Goal: Information Seeking & Learning: Learn about a topic

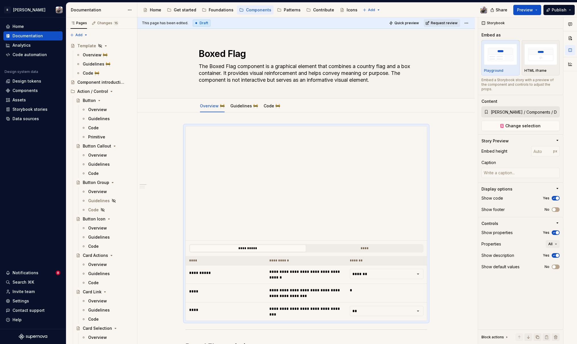
click at [22, 6] on html "R Norma Home Documentation Analytics Code automation Design system data Design …" at bounding box center [288, 172] width 577 height 344
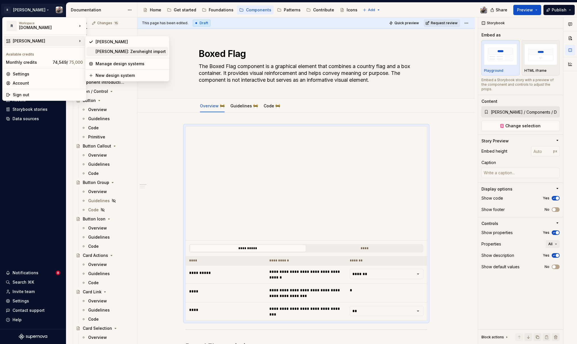
click at [100, 51] on div "Norma: Zeroheight import" at bounding box center [131, 52] width 70 height 6
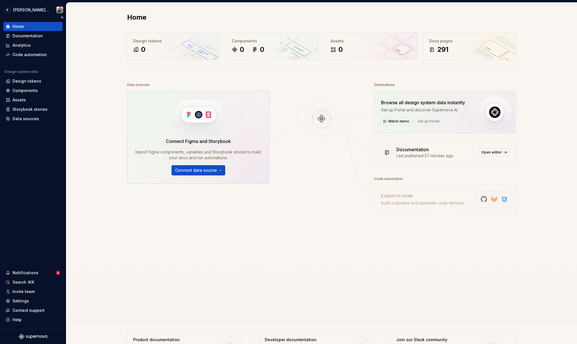
click at [27, 40] on div "Home Documentation Analytics Code automation" at bounding box center [32, 40] width 59 height 37
click at [27, 39] on div "Documentation" at bounding box center [32, 35] width 59 height 9
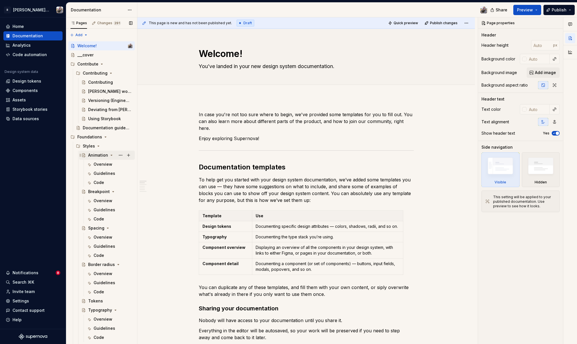
click at [93, 154] on div "Animation" at bounding box center [98, 155] width 20 height 6
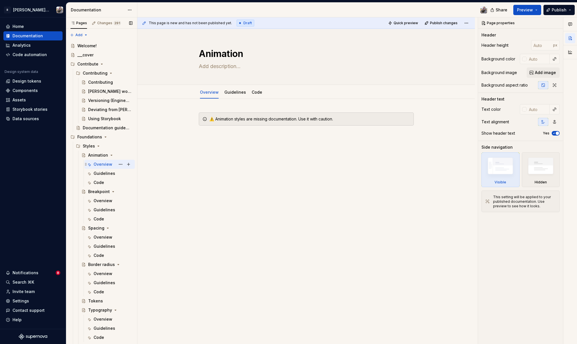
click at [97, 165] on div "Overview" at bounding box center [103, 164] width 19 height 6
click at [99, 174] on div "Guidelines" at bounding box center [105, 173] width 22 height 6
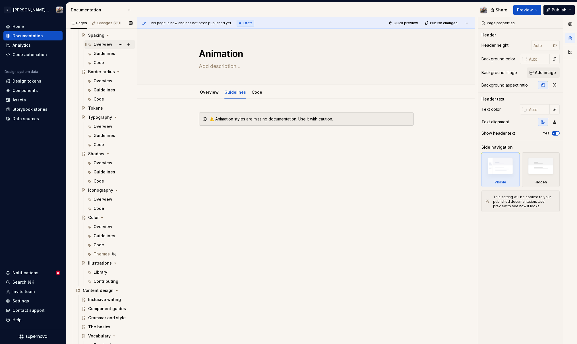
scroll to position [291, 0]
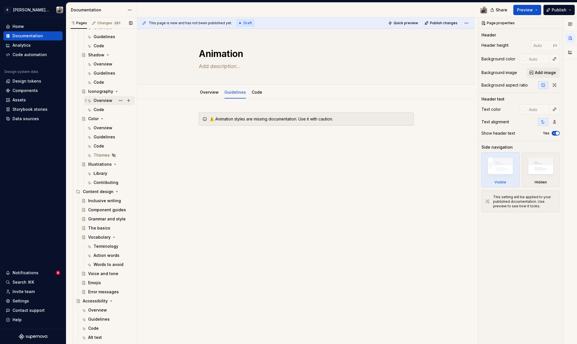
click at [96, 100] on div "Overview" at bounding box center [103, 101] width 19 height 6
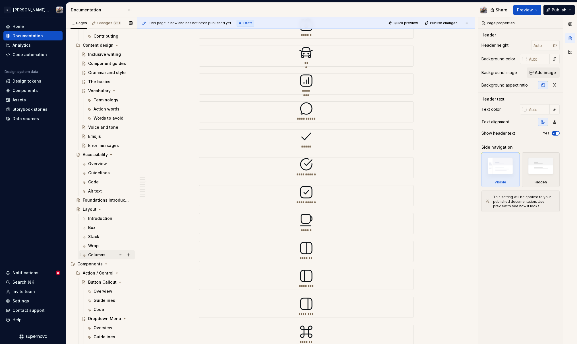
scroll to position [502, 0]
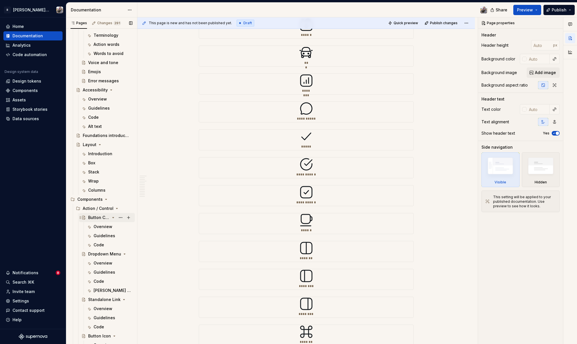
click at [90, 218] on div "Button Callout" at bounding box center [99, 218] width 22 height 6
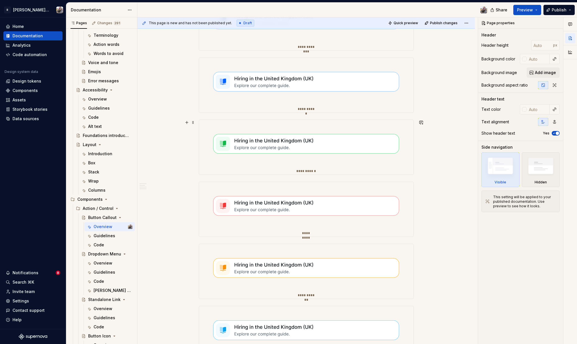
scroll to position [383, 0]
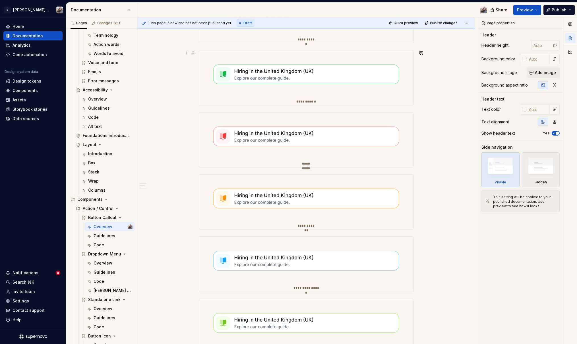
click at [253, 149] on img at bounding box center [306, 136] width 215 height 48
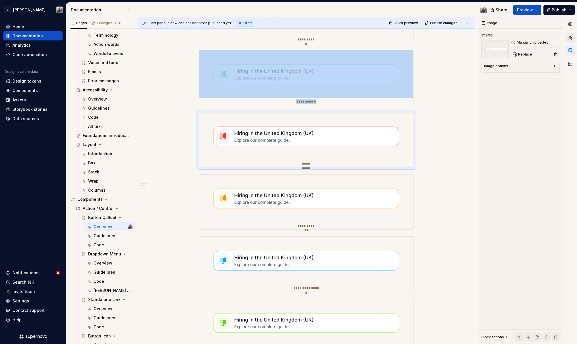
click at [570, 40] on button "button" at bounding box center [571, 38] width 10 height 10
click at [259, 121] on img at bounding box center [306, 136] width 215 height 48
click at [22, 300] on div "Settings" at bounding box center [21, 301] width 17 height 6
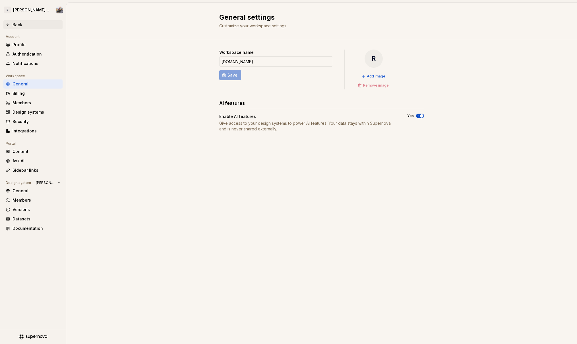
click at [13, 26] on div "Back" at bounding box center [37, 25] width 48 height 6
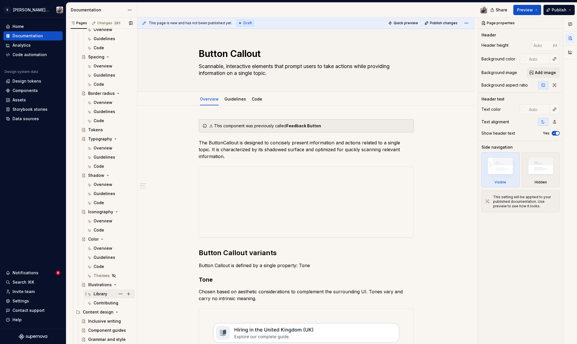
scroll to position [295, 0]
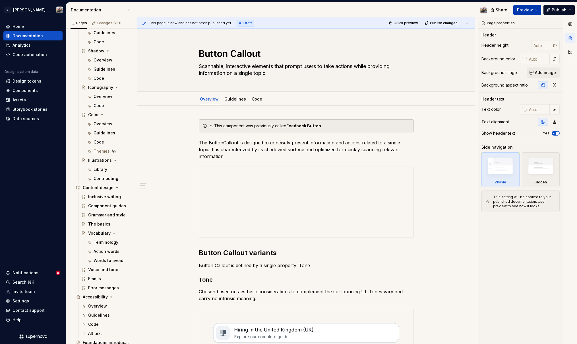
click at [542, 11] on button "Preview" at bounding box center [528, 10] width 28 height 10
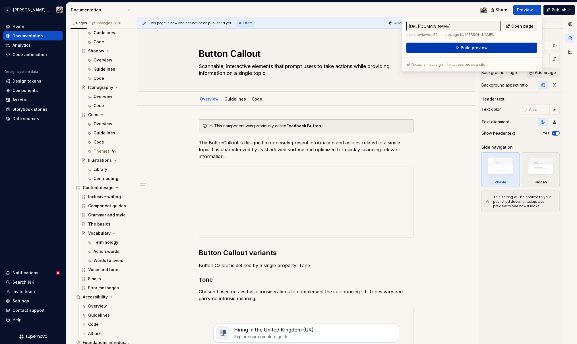
click at [479, 48] on span "Build preview" at bounding box center [474, 48] width 27 height 6
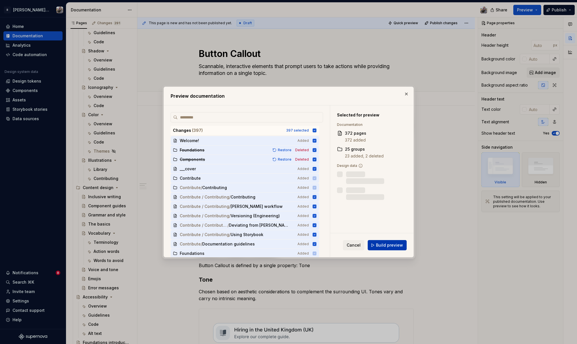
click at [388, 246] on span "Build preview" at bounding box center [389, 245] width 27 height 6
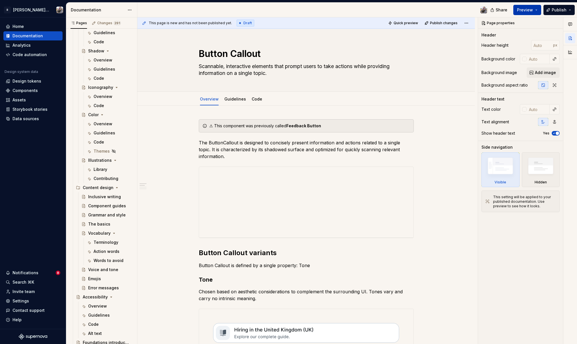
click at [520, 11] on span "Preview" at bounding box center [525, 10] width 16 height 6
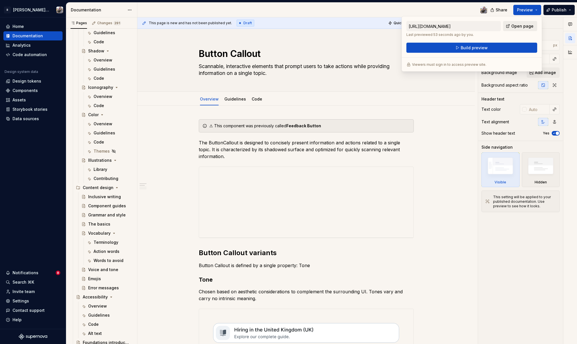
click at [514, 27] on span "Open page" at bounding box center [523, 26] width 22 height 6
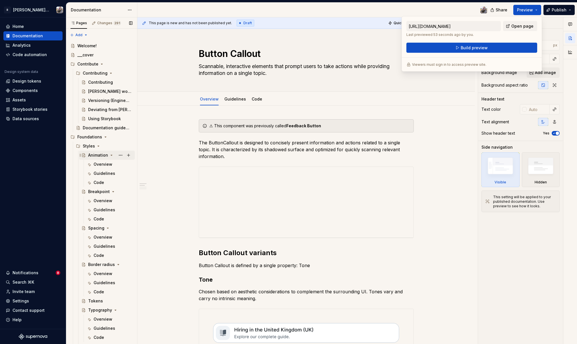
click at [111, 153] on div "Animation" at bounding box center [110, 155] width 44 height 8
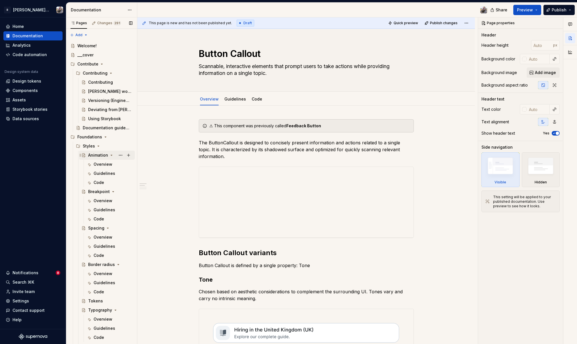
click at [111, 155] on icon "Page tree" at bounding box center [111, 155] width 1 height 1
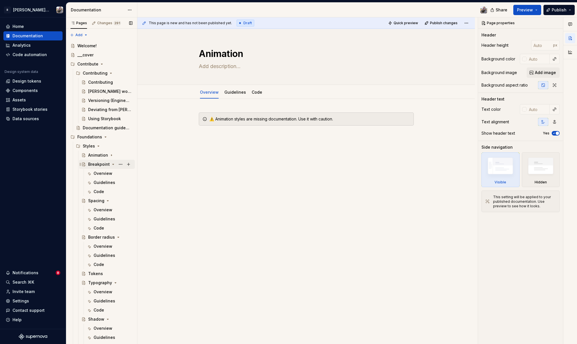
click at [111, 164] on icon "Page tree" at bounding box center [113, 164] width 5 height 5
click at [109, 172] on icon "Page tree" at bounding box center [108, 173] width 5 height 5
click at [117, 229] on button "Page tree" at bounding box center [121, 228] width 8 height 8
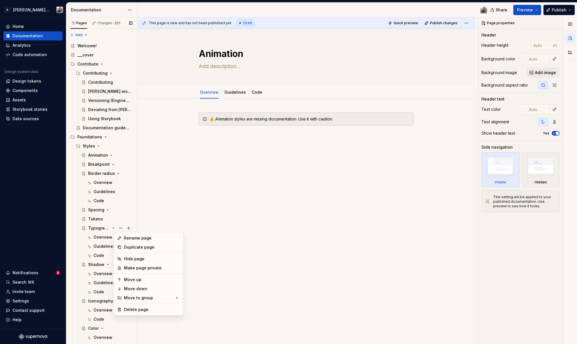
click at [110, 228] on div "Pages Changes 291 Add Accessibility guide for tree Page tree. Navigate the tree…" at bounding box center [101, 181] width 71 height 329
click at [113, 228] on icon "Page tree" at bounding box center [113, 228] width 1 height 1
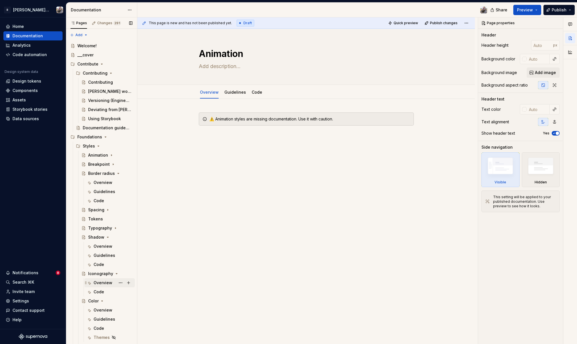
click at [107, 237] on icon "Page tree" at bounding box center [107, 237] width 1 height 1
click at [114, 246] on icon "Page tree" at bounding box center [116, 246] width 5 height 5
click at [102, 255] on icon "Page tree" at bounding box center [102, 255] width 1 height 1
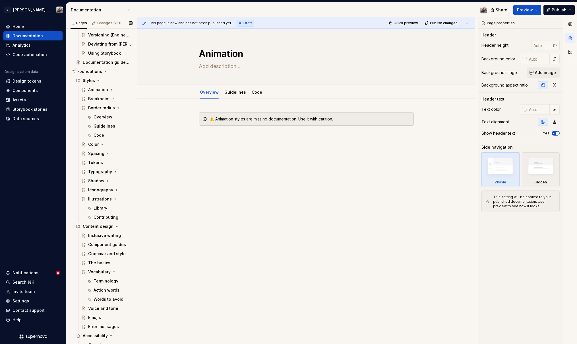
scroll to position [30, 0]
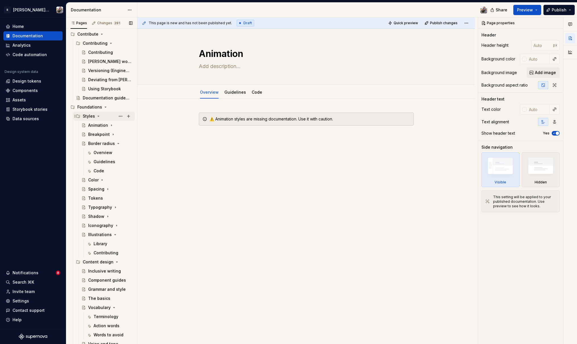
click at [97, 115] on icon "Page tree" at bounding box center [98, 116] width 5 height 5
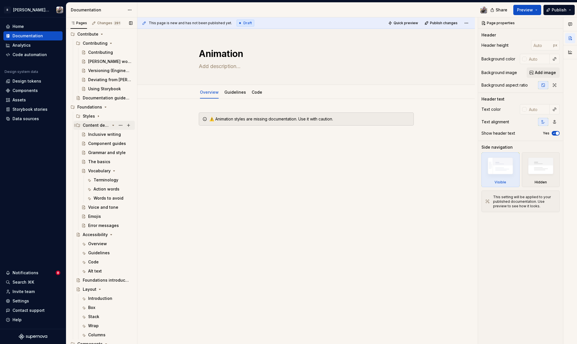
click at [113, 125] on icon "Page tree" at bounding box center [113, 125] width 1 height 1
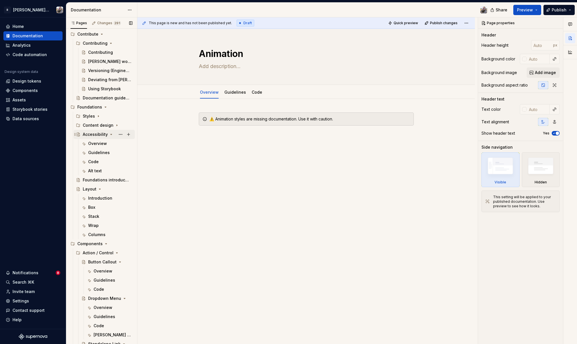
click at [109, 134] on icon "Page tree" at bounding box center [111, 134] width 5 height 5
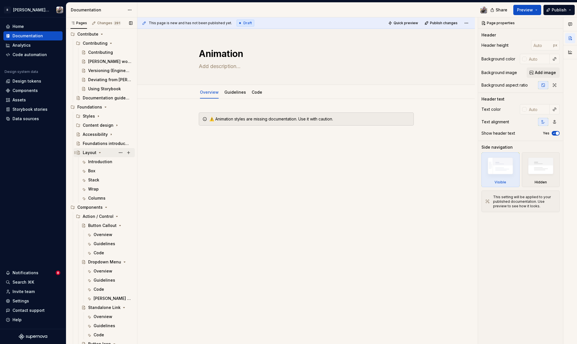
click at [98, 152] on icon "Page tree" at bounding box center [100, 152] width 5 height 5
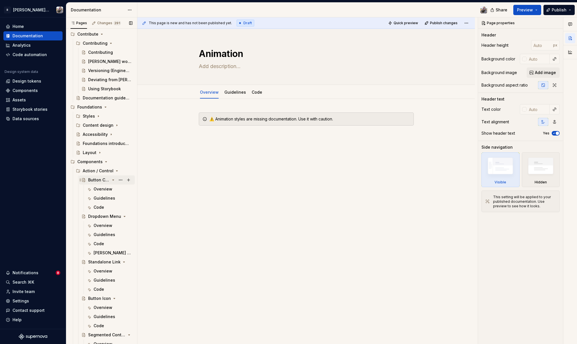
click at [111, 179] on icon "Page tree" at bounding box center [113, 180] width 5 height 5
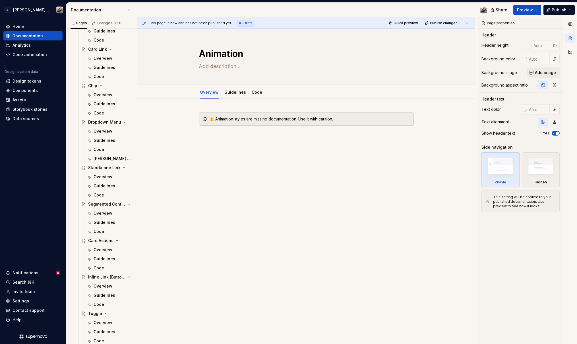
scroll to position [130, 0]
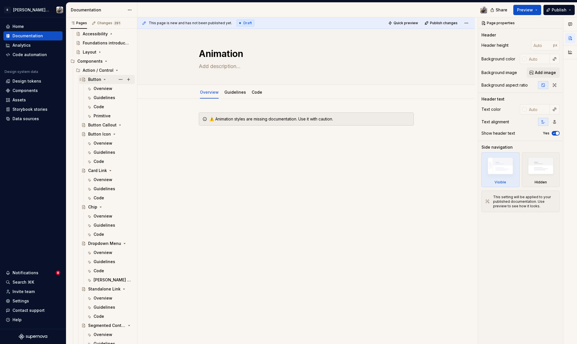
click at [89, 81] on div "Button" at bounding box center [94, 80] width 13 height 6
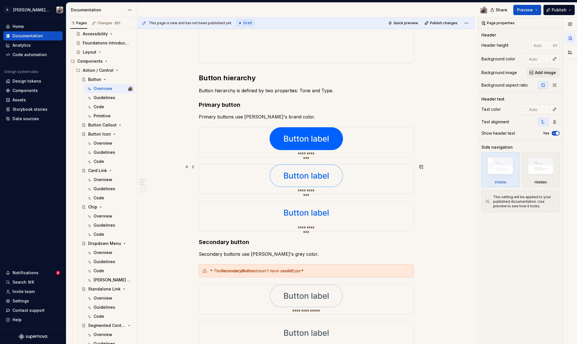
scroll to position [157, 0]
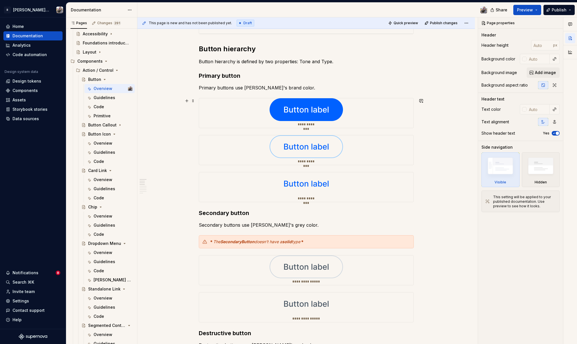
click at [199, 98] on div "**********" at bounding box center [306, 113] width 215 height 30
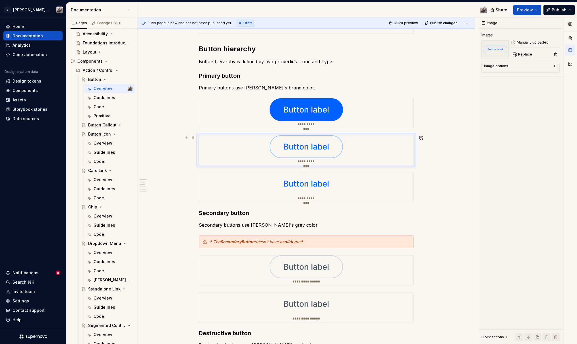
click at [203, 143] on div "**********" at bounding box center [306, 150] width 215 height 30
click at [208, 179] on div "**********" at bounding box center [306, 187] width 215 height 30
click at [217, 143] on div "**********" at bounding box center [306, 150] width 215 height 30
click at [211, 118] on div "**********" at bounding box center [306, 113] width 215 height 30
click at [517, 65] on div "Image options" at bounding box center [518, 67] width 69 height 7
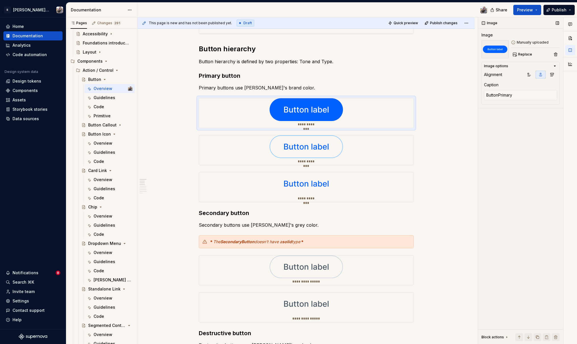
click at [517, 65] on div "Image options" at bounding box center [518, 66] width 69 height 5
click at [322, 152] on img at bounding box center [306, 146] width 73 height 23
click at [24, 10] on html "R Norma: Zeroheight import Home Documentation Analytics Code automation Design …" at bounding box center [288, 172] width 577 height 344
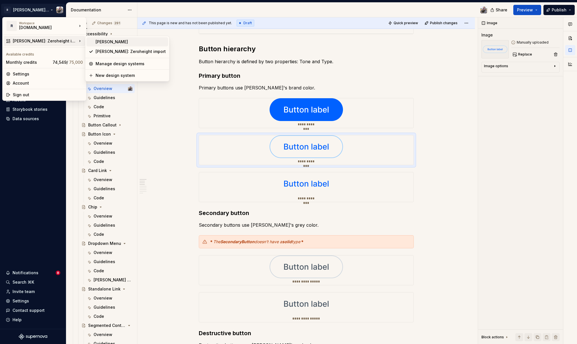
click at [114, 42] on div "[PERSON_NAME]" at bounding box center [131, 42] width 70 height 6
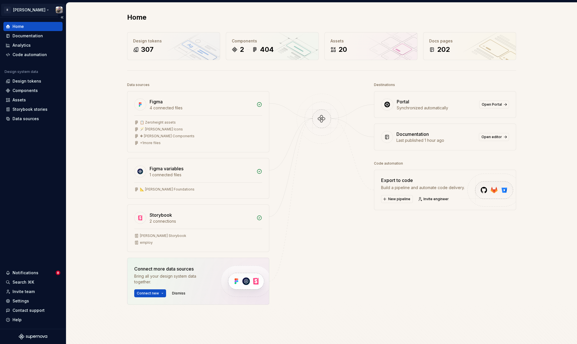
click at [24, 13] on html "R Norma Home Documentation Analytics Code automation Design system data Design …" at bounding box center [288, 172] width 577 height 344
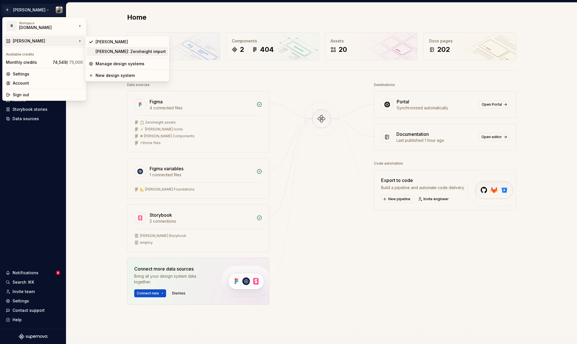
click at [110, 53] on div "[PERSON_NAME]: Zeroheight import" at bounding box center [131, 52] width 70 height 6
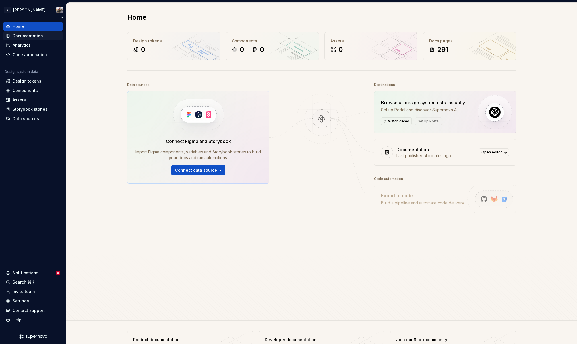
click at [44, 36] on div "Documentation" at bounding box center [33, 36] width 55 height 6
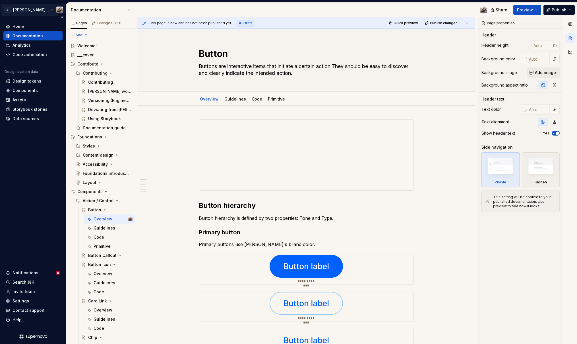
click at [40, 12] on html "R Norma: Zeroheight import Home Documentation Analytics Code automation Design …" at bounding box center [288, 172] width 577 height 344
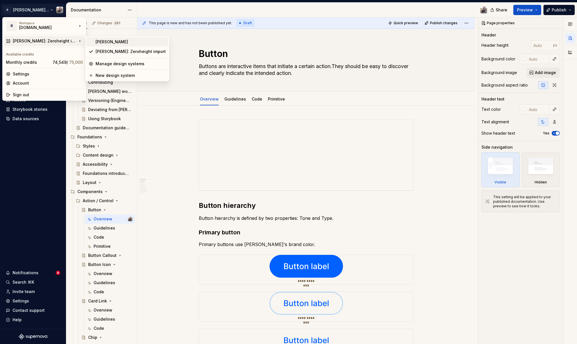
click at [102, 42] on div "[PERSON_NAME]" at bounding box center [131, 42] width 70 height 6
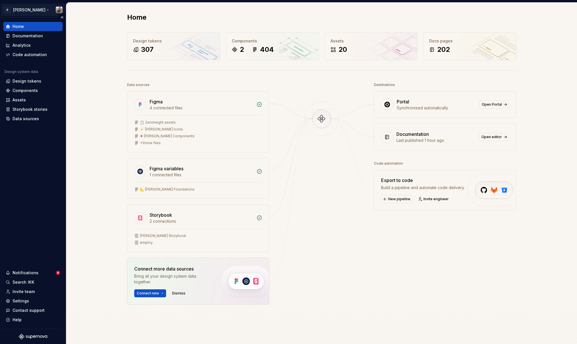
click at [23, 7] on html "R Norma Home Documentation Analytics Code automation Design system data Design …" at bounding box center [288, 172] width 577 height 344
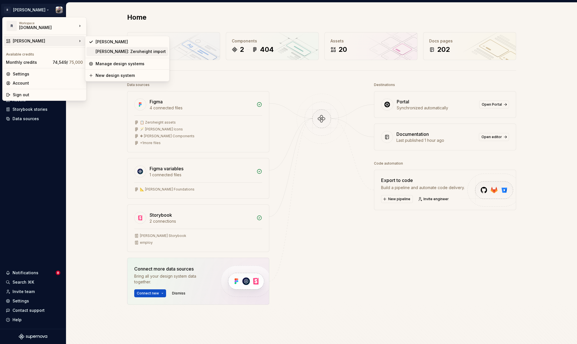
click at [95, 51] on div "[PERSON_NAME]: Zeroheight import" at bounding box center [128, 51] width 82 height 9
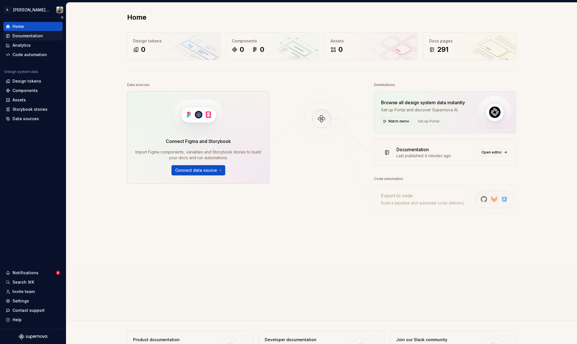
click at [25, 37] on div "Documentation" at bounding box center [28, 36] width 30 height 6
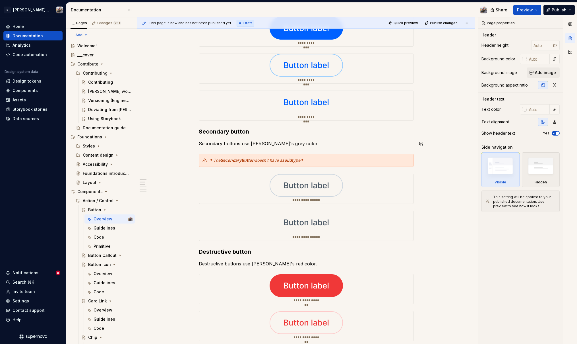
scroll to position [147, 0]
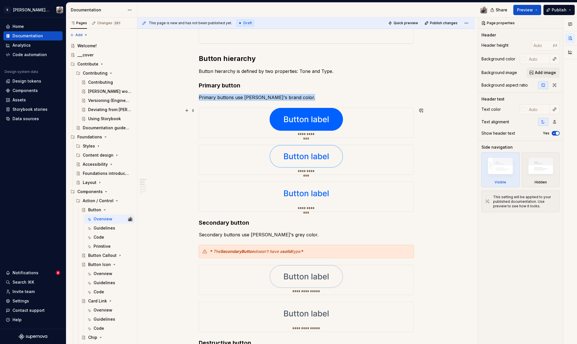
click at [304, 124] on img at bounding box center [306, 119] width 73 height 23
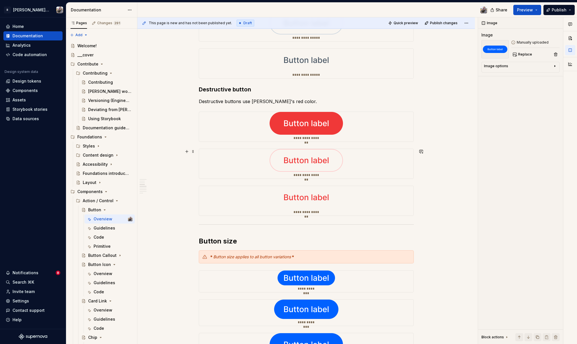
scroll to position [426, 0]
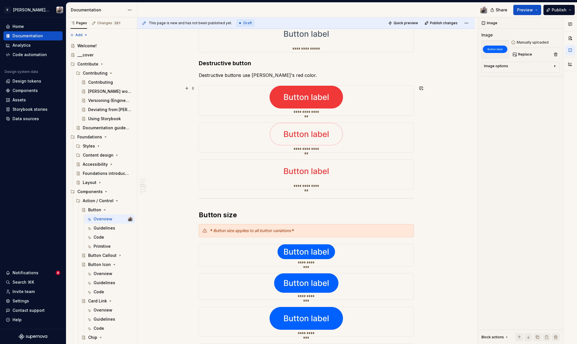
click at [219, 96] on div "**********" at bounding box center [306, 101] width 215 height 30
click at [228, 133] on div "**********" at bounding box center [306, 138] width 215 height 30
click at [226, 175] on div "**********" at bounding box center [306, 175] width 215 height 30
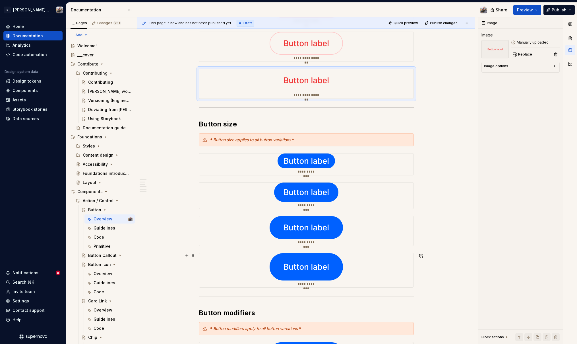
scroll to position [586, 0]
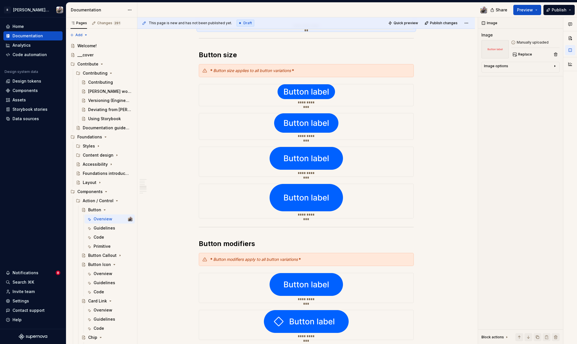
drag, startPoint x: 109, startPoint y: 227, endPoint x: 247, endPoint y: 172, distance: 148.9
click at [109, 227] on div "Guidelines" at bounding box center [105, 228] width 22 height 6
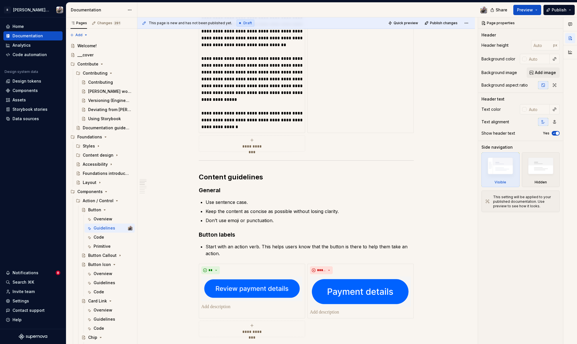
scroll to position [376, 0]
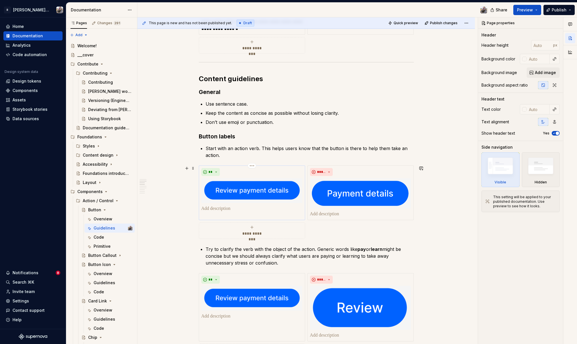
click at [255, 185] on img at bounding box center [252, 190] width 101 height 25
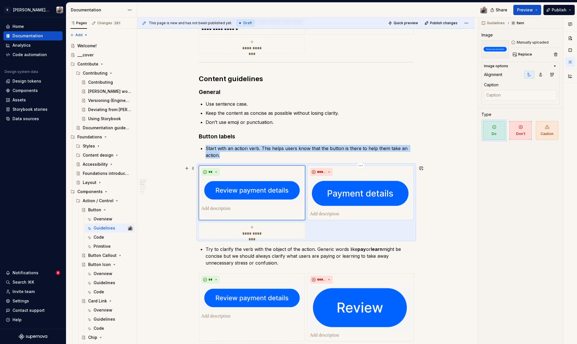
click at [339, 196] on img at bounding box center [360, 193] width 101 height 30
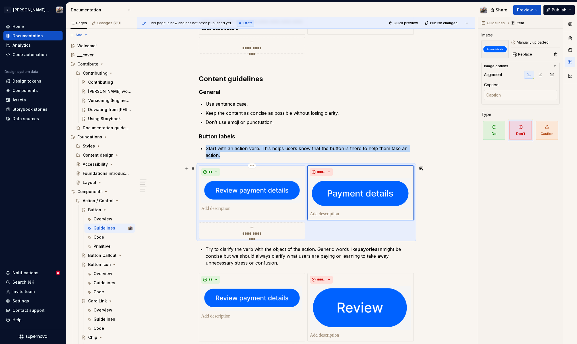
click at [250, 184] on img at bounding box center [252, 190] width 101 height 25
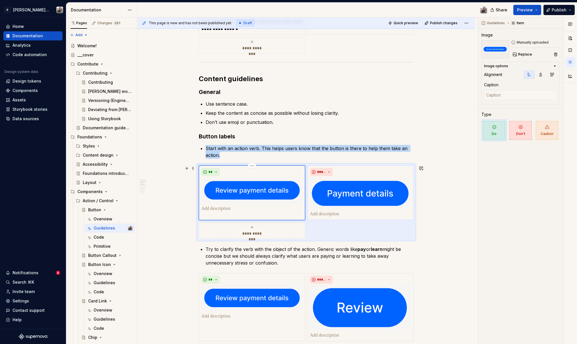
click at [359, 191] on img at bounding box center [360, 193] width 101 height 30
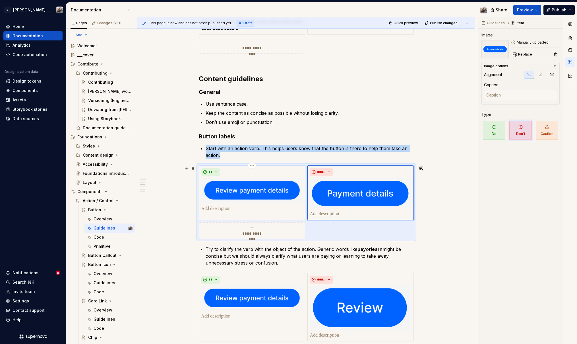
click at [263, 188] on img at bounding box center [252, 190] width 101 height 25
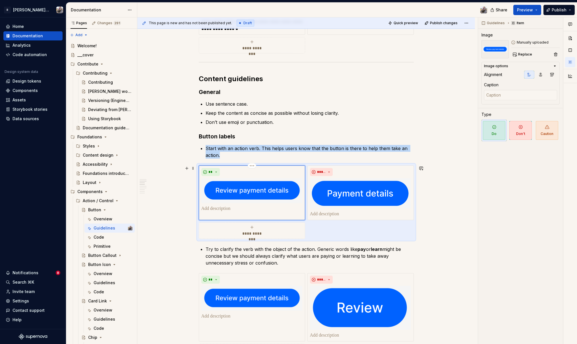
scroll to position [402, 0]
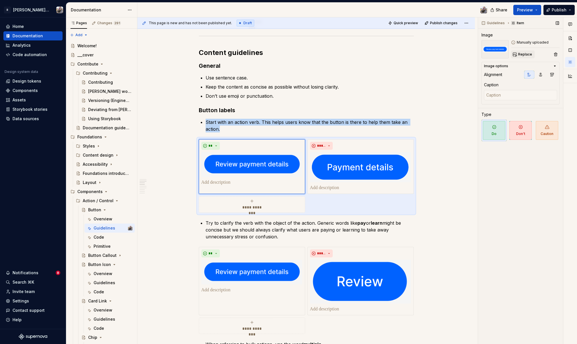
click at [524, 54] on span "Replace" at bounding box center [526, 54] width 14 height 5
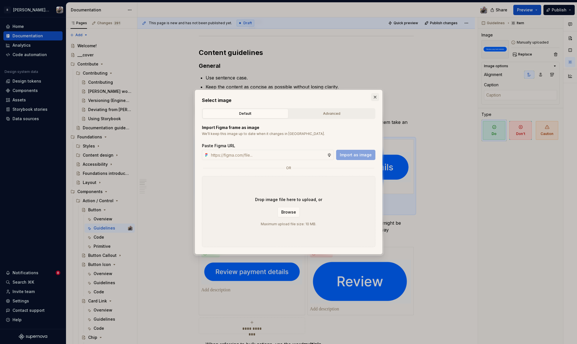
click at [374, 97] on button "button" at bounding box center [375, 97] width 8 height 8
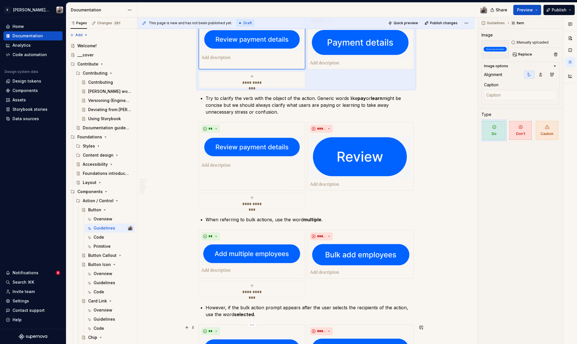
scroll to position [681, 0]
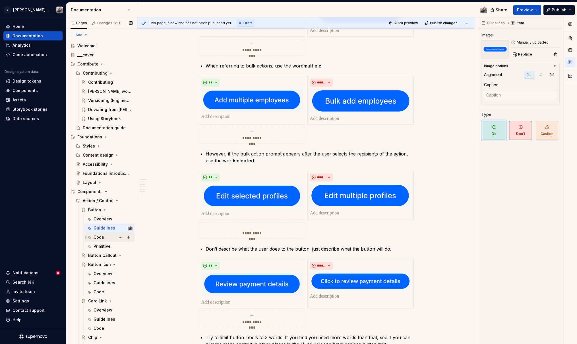
click at [99, 238] on div "Code" at bounding box center [99, 237] width 11 height 6
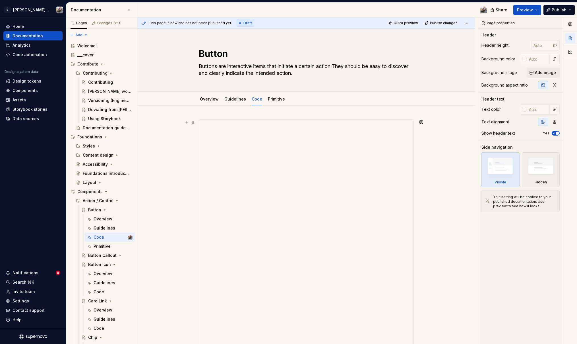
scroll to position [120, 0]
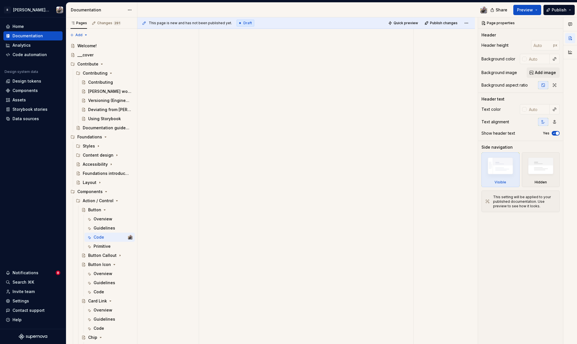
click at [98, 244] on div "Primitive" at bounding box center [102, 246] width 17 height 6
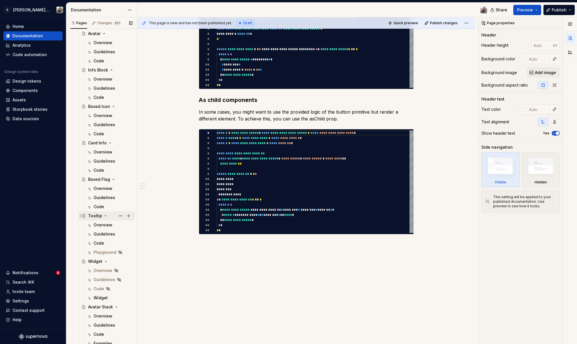
scroll to position [807, 0]
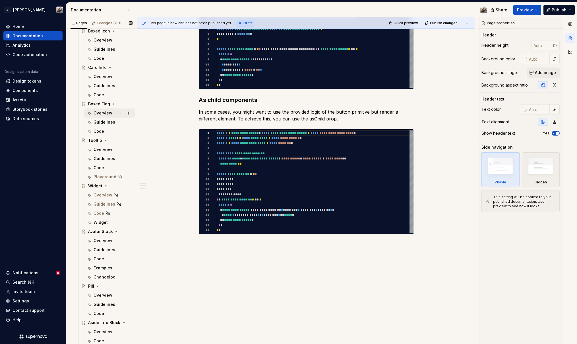
click at [101, 114] on div "Overview" at bounding box center [103, 113] width 19 height 6
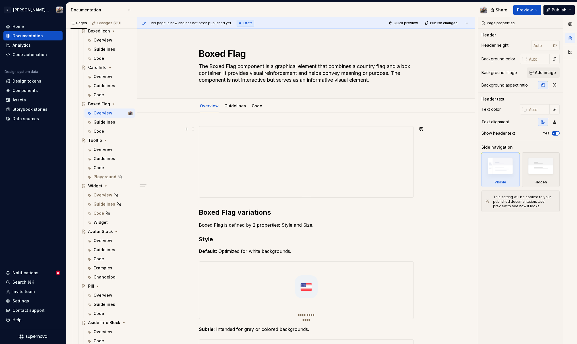
scroll to position [69, 0]
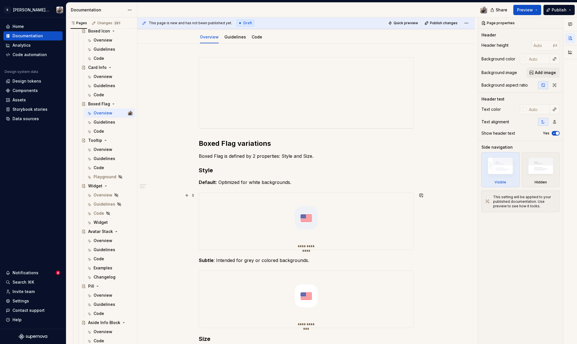
click at [312, 198] on img at bounding box center [306, 218] width 50 height 50
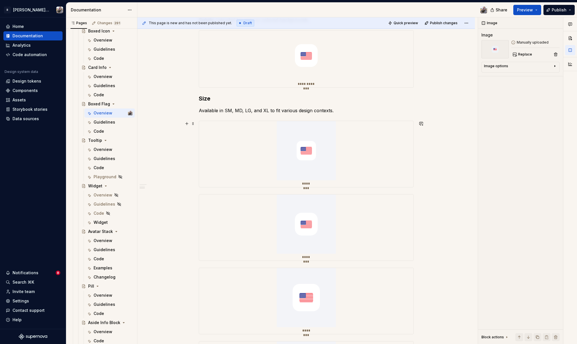
scroll to position [465, 0]
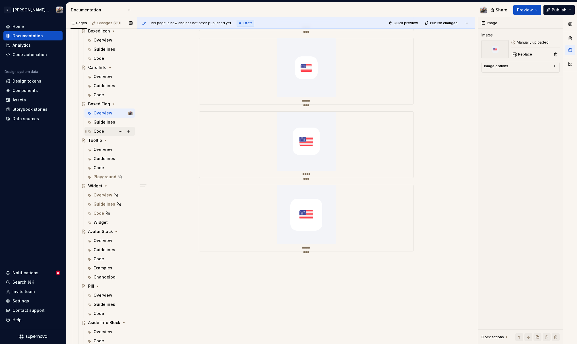
click at [105, 120] on div "Guidelines" at bounding box center [105, 122] width 22 height 6
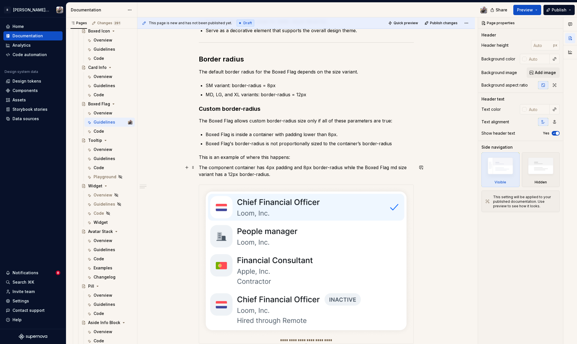
scroll to position [182, 0]
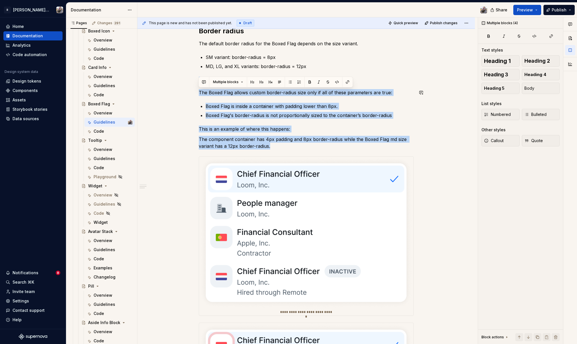
drag, startPoint x: 219, startPoint y: 101, endPoint x: 190, endPoint y: 68, distance: 43.8
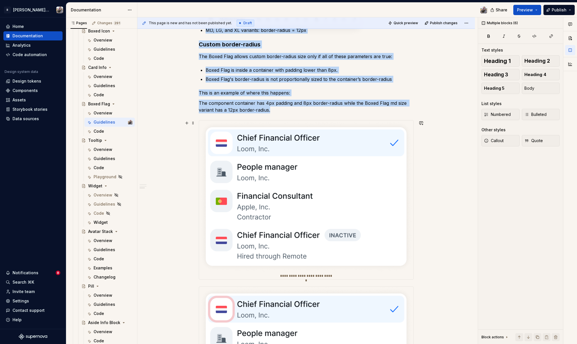
scroll to position [280, 0]
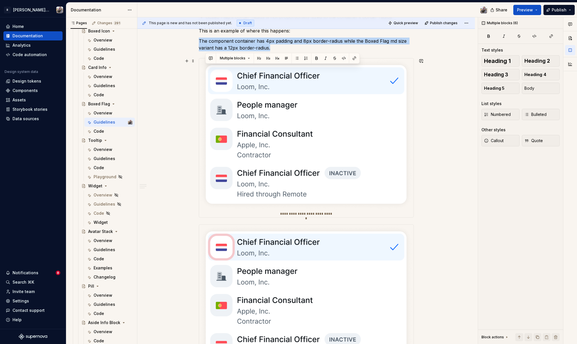
click at [269, 99] on img at bounding box center [306, 134] width 215 height 152
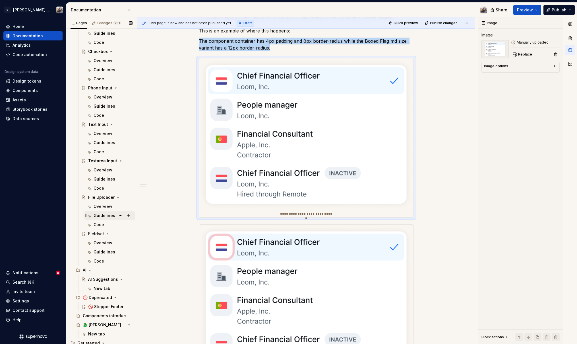
scroll to position [2339, 0]
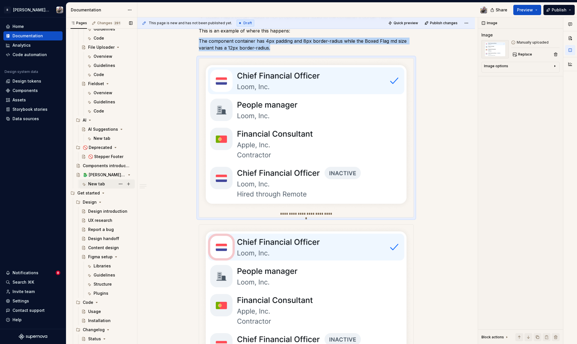
click at [104, 182] on div "New tab" at bounding box center [96, 184] width 17 height 6
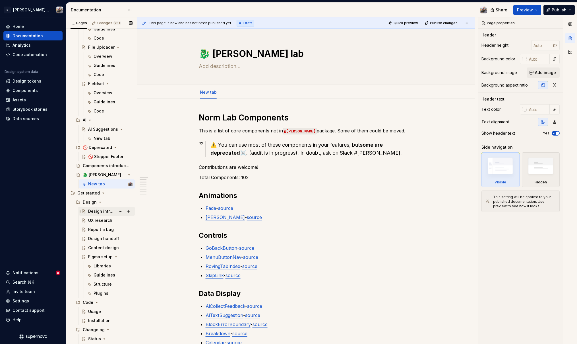
click at [97, 212] on div "Design introduction" at bounding box center [101, 211] width 27 height 6
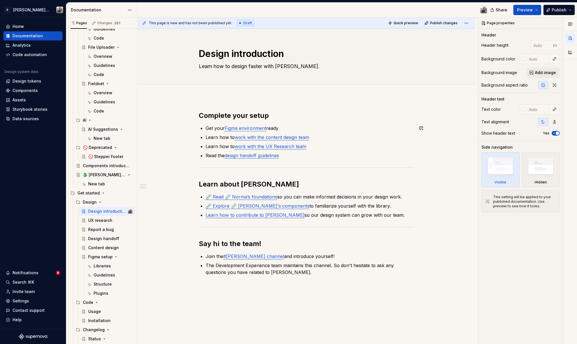
click at [299, 125] on p "Get your Figma environment ready" at bounding box center [310, 128] width 208 height 7
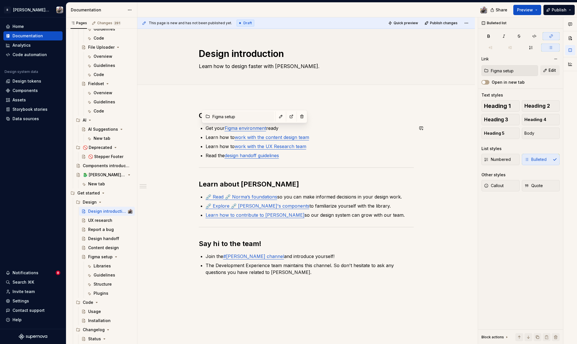
click at [247, 129] on link "Figma environment" at bounding box center [246, 128] width 42 height 6
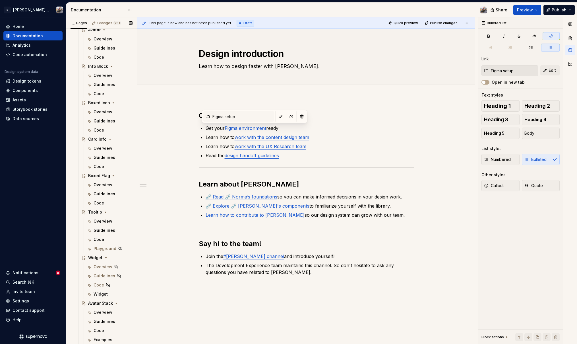
scroll to position [677, 0]
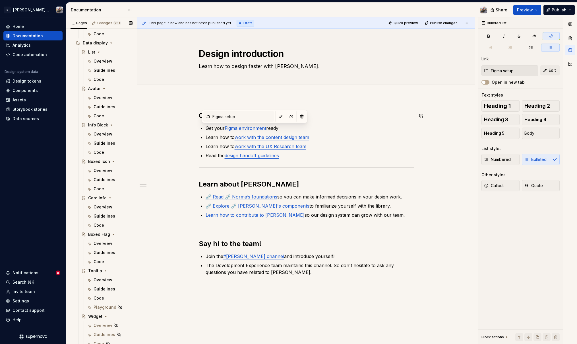
type textarea "*"
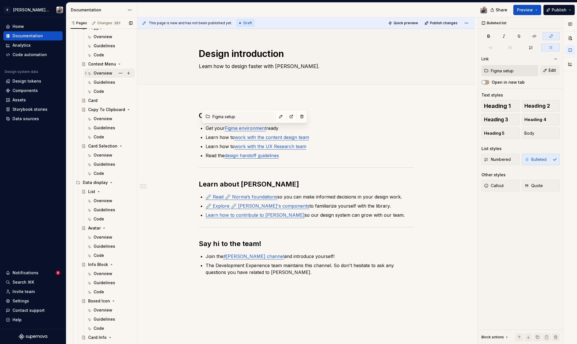
scroll to position [501, 0]
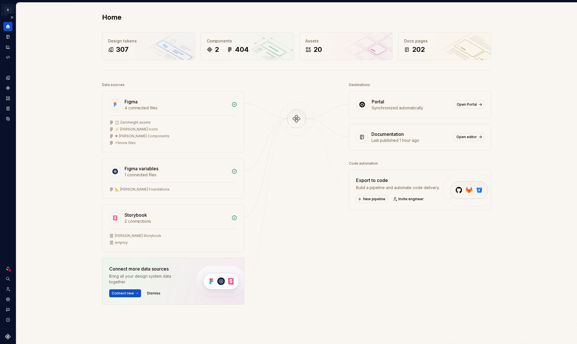
click at [11, 9] on html "R Norma Design system data Home Design tokens 307 Components 2 404 Assets 20 Do…" at bounding box center [288, 172] width 577 height 344
click at [71, 118] on html "R Norma Design system data Home Design tokens 307 Components 2 404 Assets 20 Do…" at bounding box center [288, 172] width 577 height 344
click at [10, 28] on icon "Home" at bounding box center [7, 26] width 5 height 5
click at [9, 39] on icon "Documentation" at bounding box center [7, 36] width 5 height 5
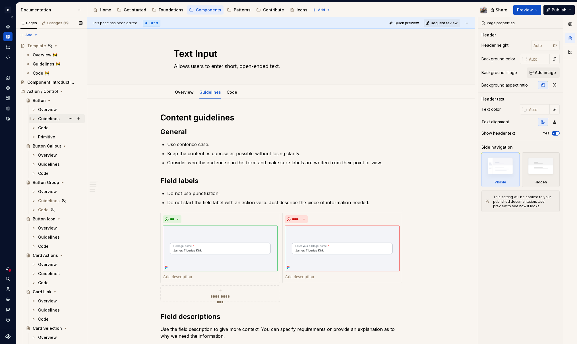
click at [46, 119] on div "Guidelines" at bounding box center [49, 119] width 22 height 6
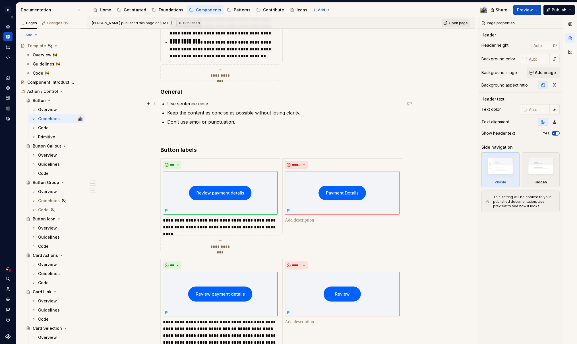
scroll to position [409, 0]
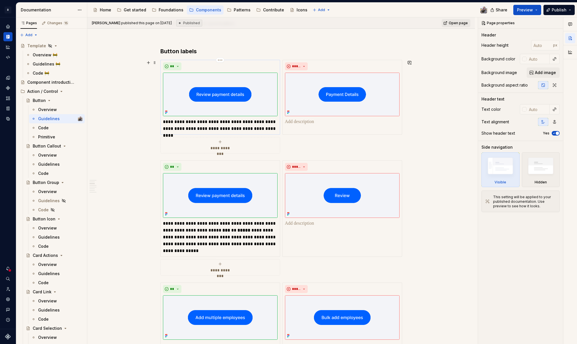
click at [253, 82] on img at bounding box center [220, 95] width 115 height 44
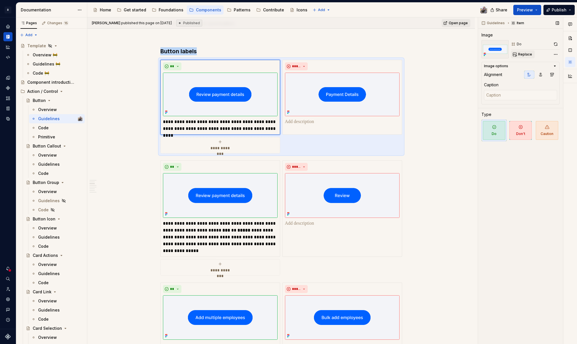
click at [529, 56] on span "Replace" at bounding box center [526, 54] width 14 height 5
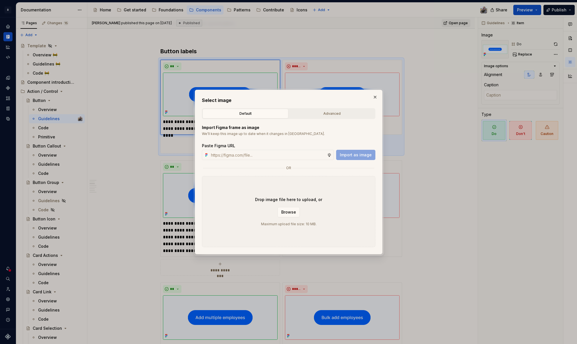
click at [321, 106] on div "Select image Default Advanced Import Figma frame as image We’ll keep this image…" at bounding box center [289, 172] width 174 height 150
click at [322, 113] on div "Advanced" at bounding box center [332, 114] width 82 height 6
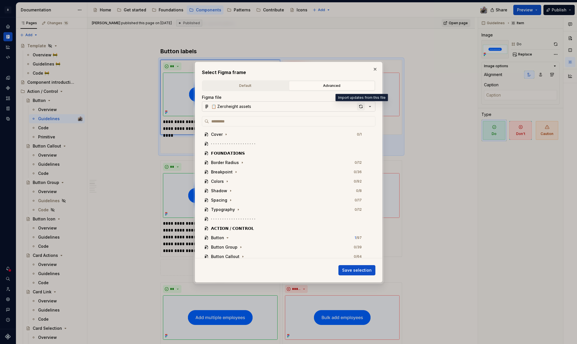
click at [360, 107] on div "button" at bounding box center [361, 106] width 8 height 8
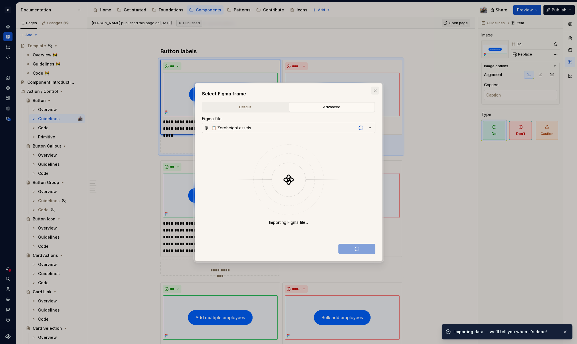
click at [375, 89] on button "button" at bounding box center [375, 91] width 8 height 8
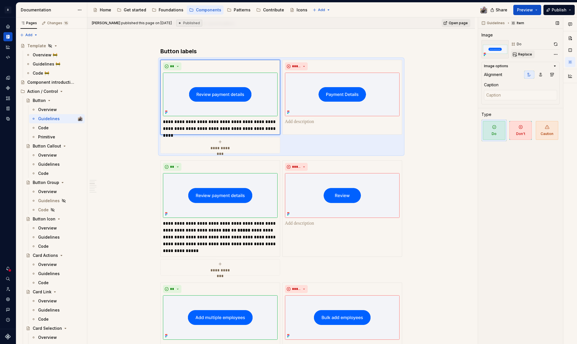
click at [523, 55] on span "Replace" at bounding box center [526, 54] width 14 height 5
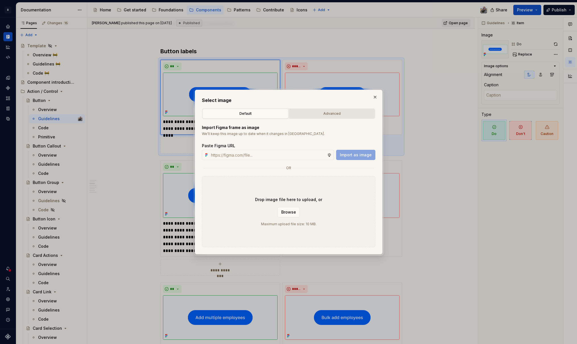
click at [342, 114] on div "Advanced" at bounding box center [332, 114] width 82 height 6
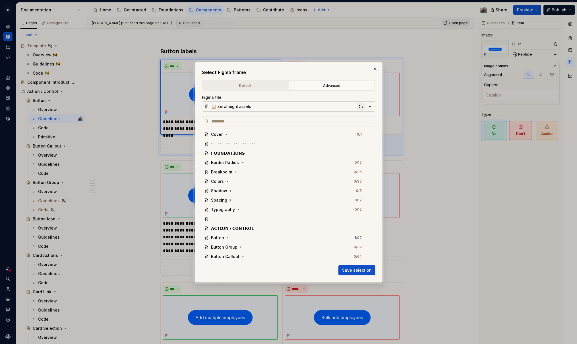
click at [361, 107] on div "button" at bounding box center [361, 106] width 8 height 8
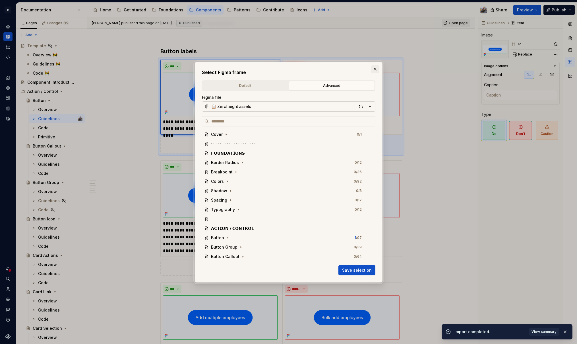
click at [375, 69] on button "button" at bounding box center [375, 69] width 8 height 8
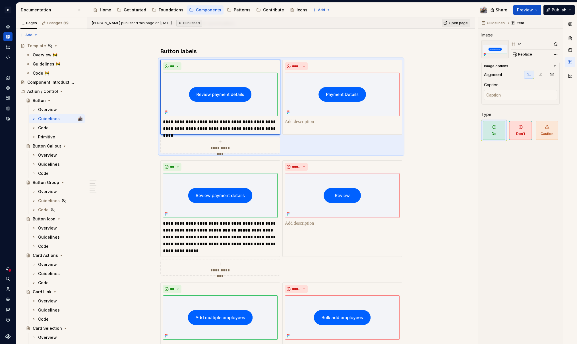
type textarea "*"
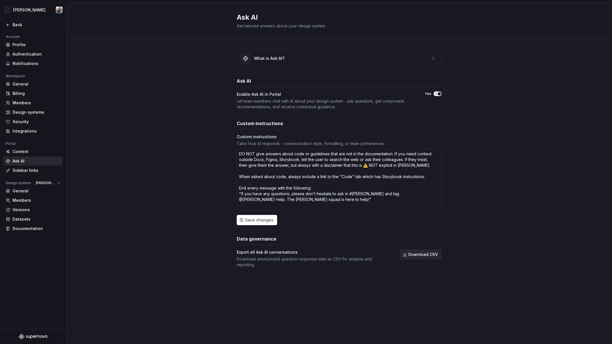
type textarea "*"
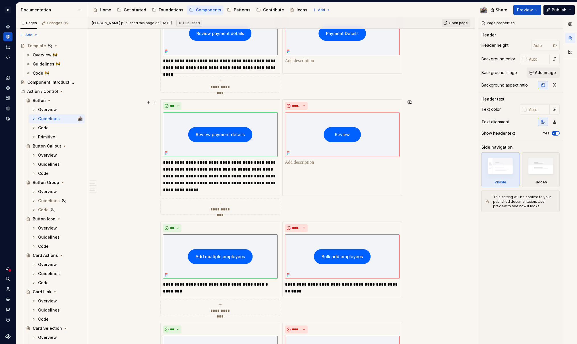
scroll to position [466, 0]
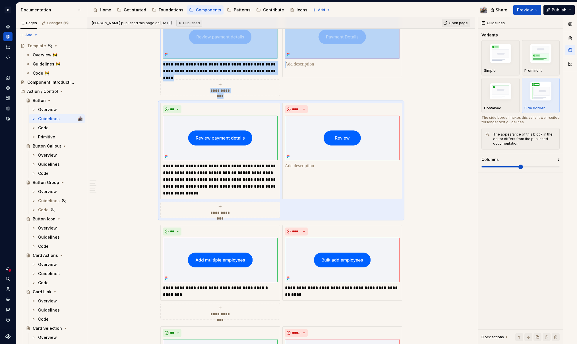
scroll to position [410, 0]
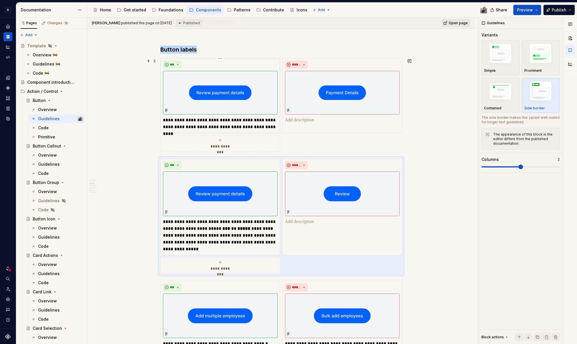
click at [243, 85] on img at bounding box center [220, 93] width 115 height 44
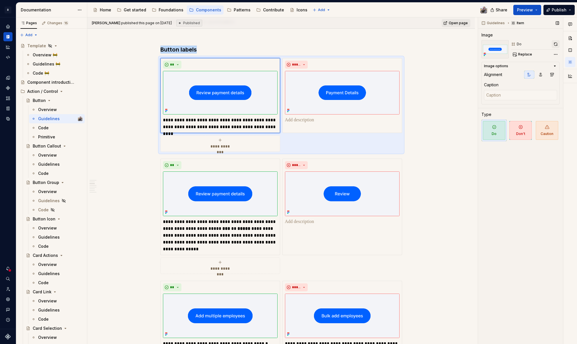
click at [557, 41] on button "button" at bounding box center [556, 44] width 8 height 8
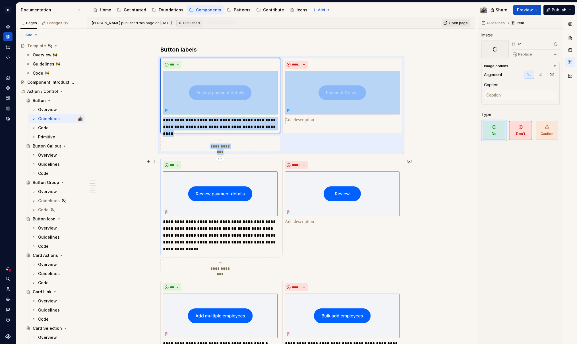
click at [250, 186] on img at bounding box center [220, 193] width 115 height 45
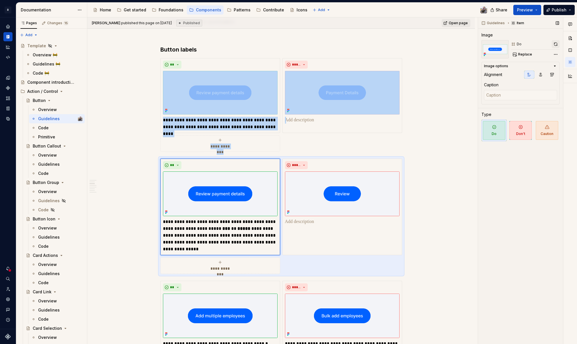
click at [557, 42] on button "button" at bounding box center [556, 44] width 8 height 8
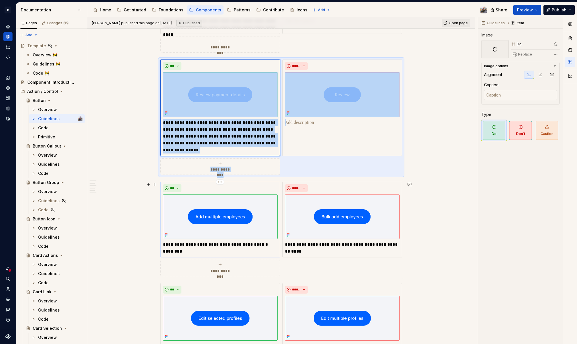
click at [206, 234] on img at bounding box center [220, 216] width 115 height 45
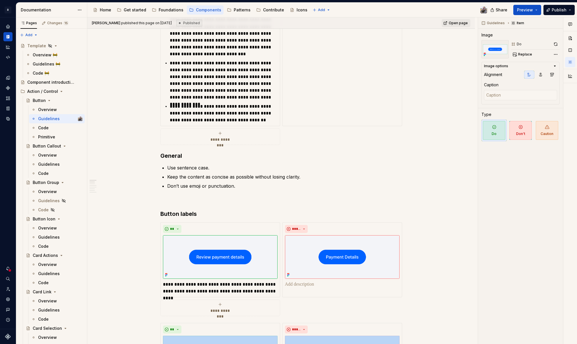
scroll to position [96, 0]
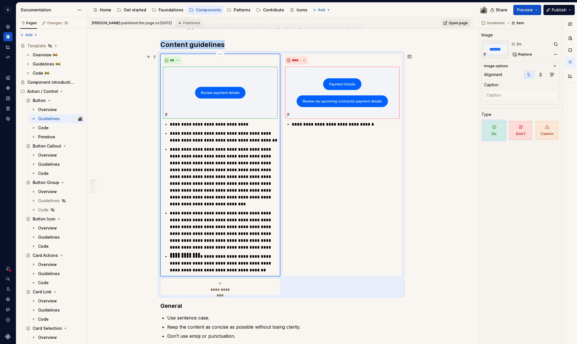
click at [220, 95] on img at bounding box center [220, 93] width 115 height 52
click at [555, 45] on button "button" at bounding box center [556, 44] width 8 height 8
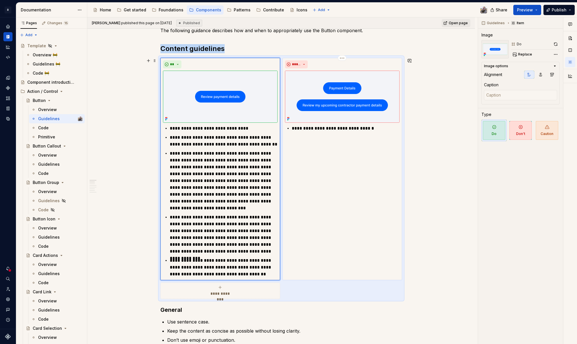
scroll to position [0, 0]
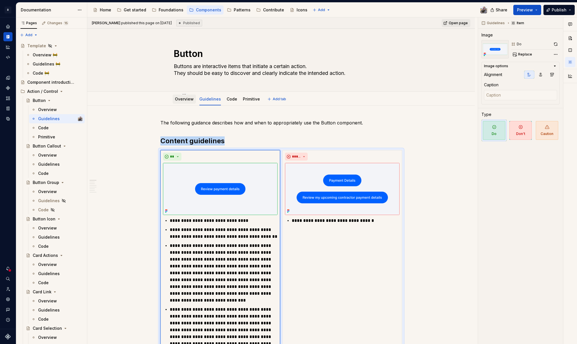
click at [179, 97] on link "Overview" at bounding box center [184, 98] width 19 height 5
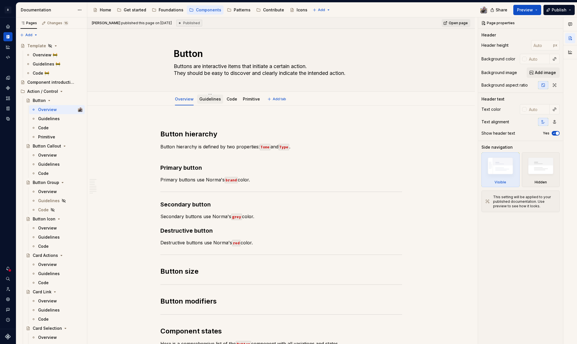
click at [202, 101] on link "Guidelines" at bounding box center [211, 98] width 22 height 5
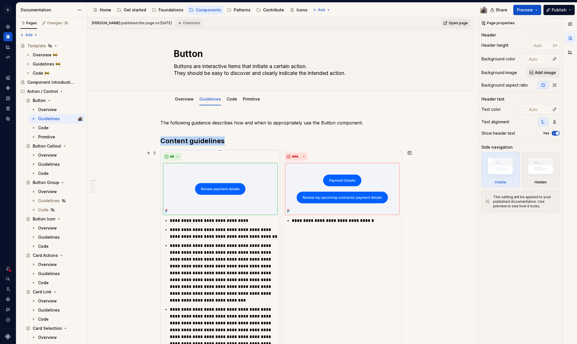
click at [228, 182] on img at bounding box center [220, 189] width 115 height 52
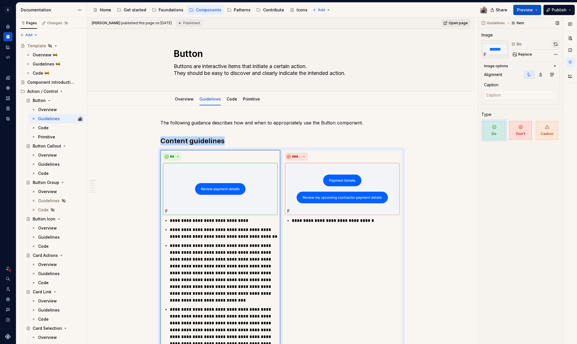
click at [556, 43] on button "button" at bounding box center [556, 44] width 8 height 8
click at [6, 11] on html "R Norma Design system data Documentation Accessibility guide for tree Page tree…" at bounding box center [288, 172] width 577 height 344
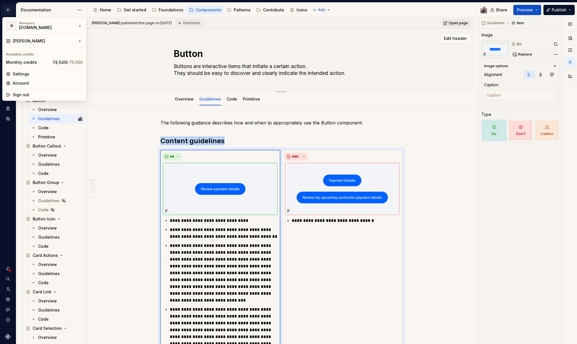
click at [137, 55] on html "R Norma Design system data Documentation Accessibility guide for tree Page tree…" at bounding box center [288, 172] width 577 height 344
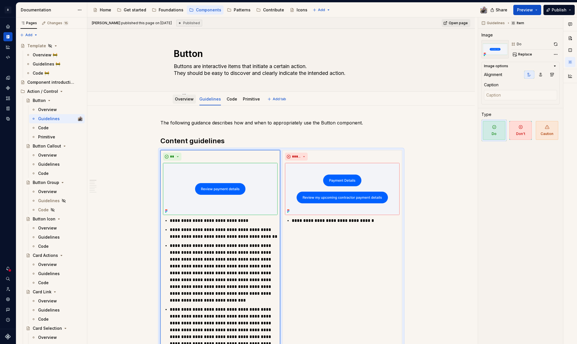
click at [184, 103] on div "Overview" at bounding box center [184, 98] width 23 height 9
click at [188, 100] on link "Overview" at bounding box center [184, 98] width 19 height 5
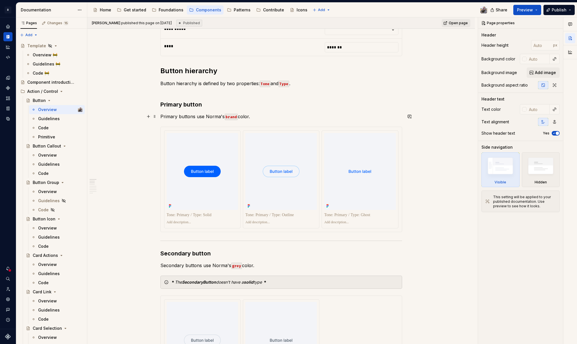
scroll to position [248, 0]
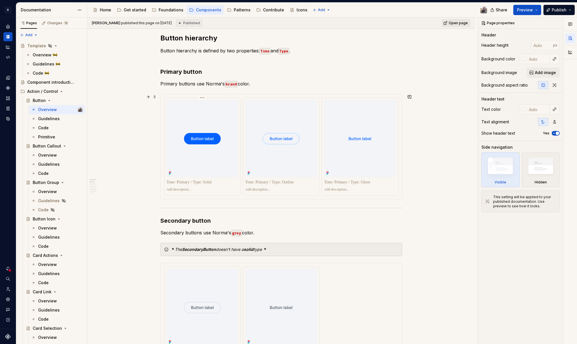
click at [205, 130] on div at bounding box center [202, 138] width 71 height 77
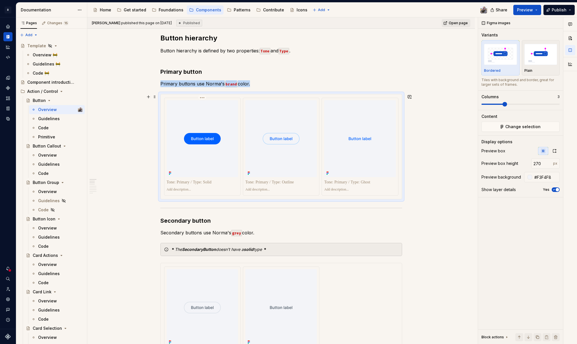
click at [209, 114] on div at bounding box center [202, 138] width 71 height 77
click at [516, 126] on span "Change selection" at bounding box center [523, 127] width 35 height 6
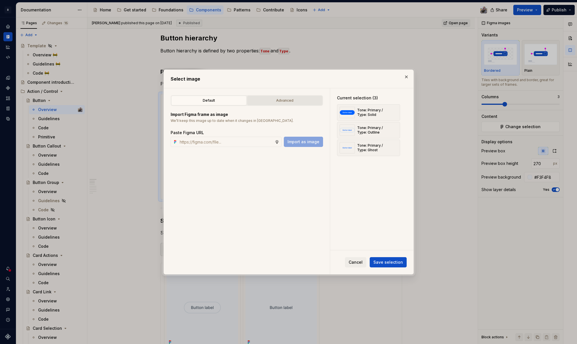
click at [285, 104] on button "Advanced" at bounding box center [284, 101] width 75 height 10
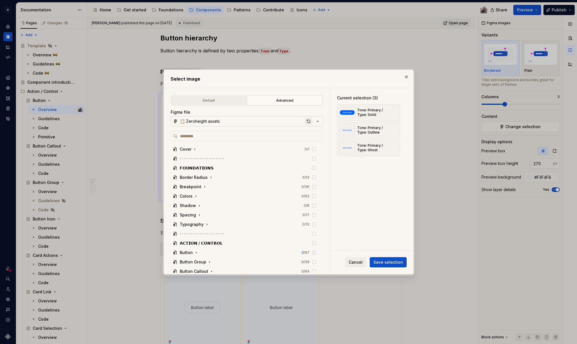
click at [309, 121] on div "button" at bounding box center [309, 121] width 8 height 8
click at [365, 115] on div "Tone: Primary / Type: Solid" at bounding box center [372, 112] width 30 height 9
click at [381, 264] on span "Save selection" at bounding box center [389, 262] width 30 height 6
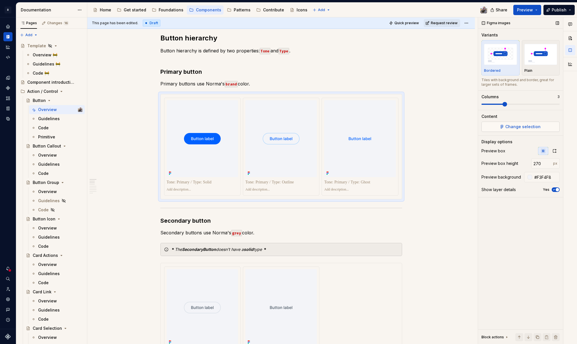
click at [522, 130] on button "Change selection" at bounding box center [521, 127] width 78 height 10
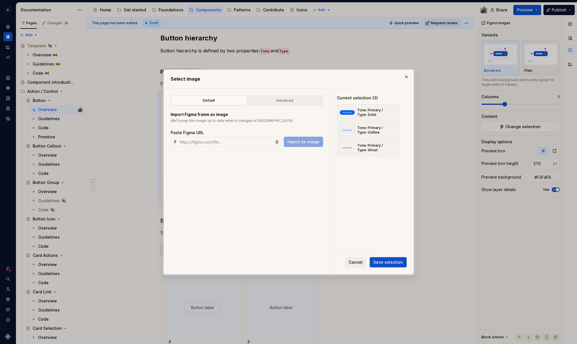
click at [287, 106] on div "Default Advanced" at bounding box center [247, 100] width 153 height 11
click at [297, 102] on div "Advanced" at bounding box center [284, 101] width 71 height 6
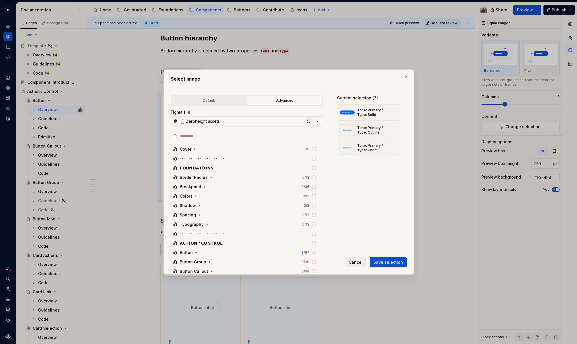
click at [307, 119] on div "button" at bounding box center [309, 121] width 8 height 8
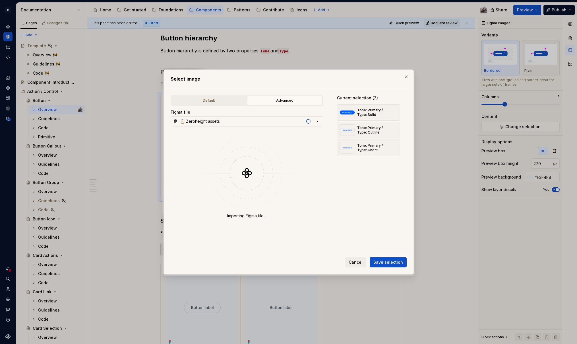
type textarea "*"
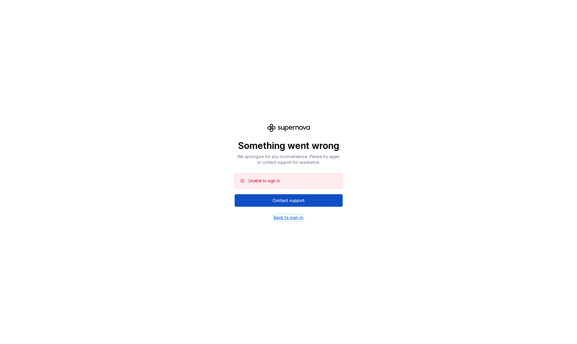
click at [289, 219] on div "Back to sign in" at bounding box center [288, 218] width 29 height 6
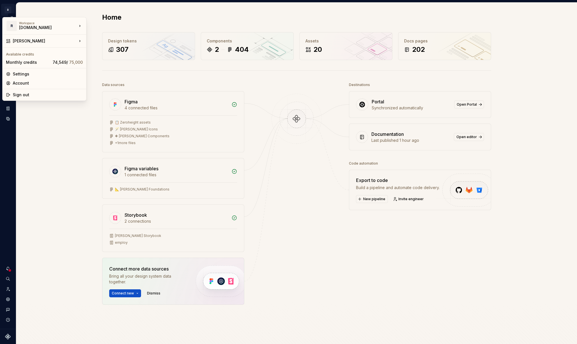
click at [8, 11] on html "R [PERSON_NAME] Design system data Home Design tokens 307 Components 2 404 Asse…" at bounding box center [288, 172] width 577 height 344
click at [23, 40] on div "[PERSON_NAME]" at bounding box center [45, 41] width 64 height 6
click at [131, 50] on div "[PERSON_NAME]: Zeroheight import" at bounding box center [131, 52] width 70 height 6
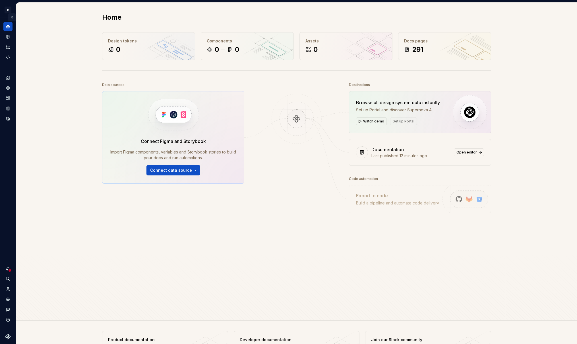
click at [11, 17] on button "Expand sidebar" at bounding box center [12, 17] width 8 height 8
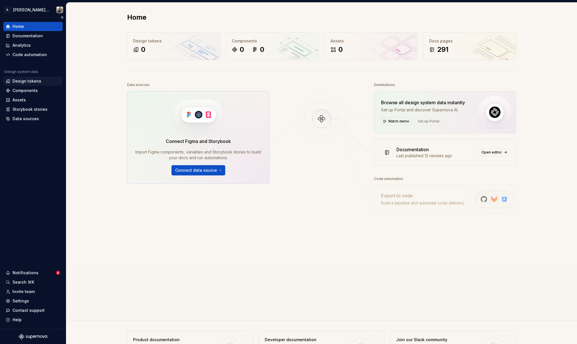
click at [26, 83] on div "Design tokens" at bounding box center [27, 81] width 29 height 6
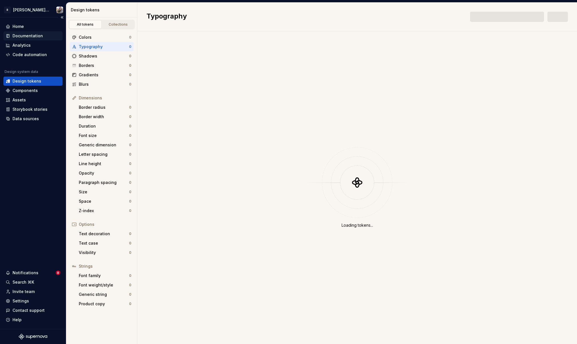
click at [28, 35] on div "Documentation" at bounding box center [28, 36] width 30 height 6
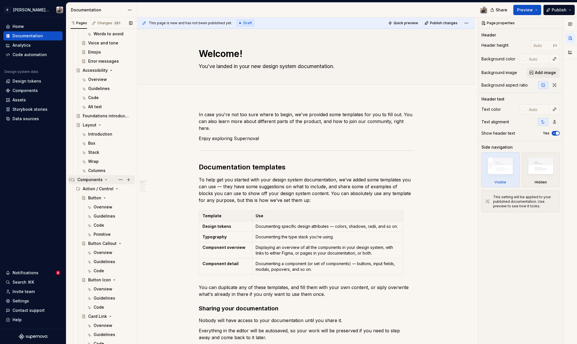
scroll to position [539, 0]
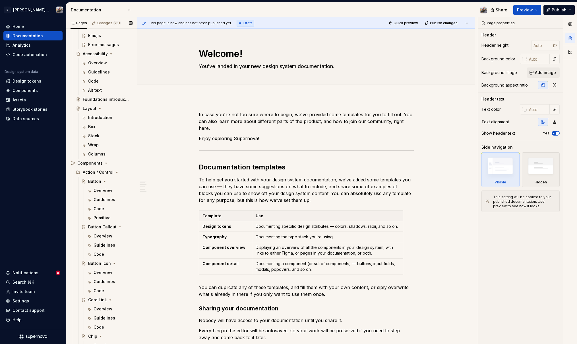
click at [100, 181] on div "Button" at bounding box center [94, 181] width 13 height 6
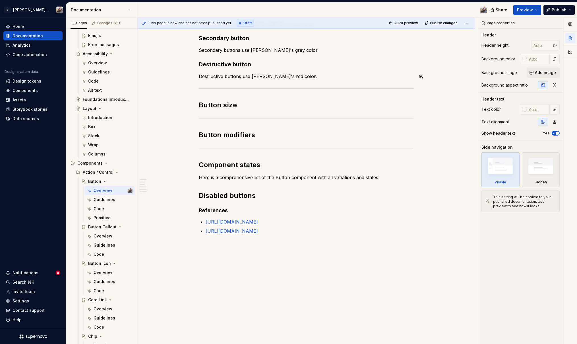
scroll to position [58, 0]
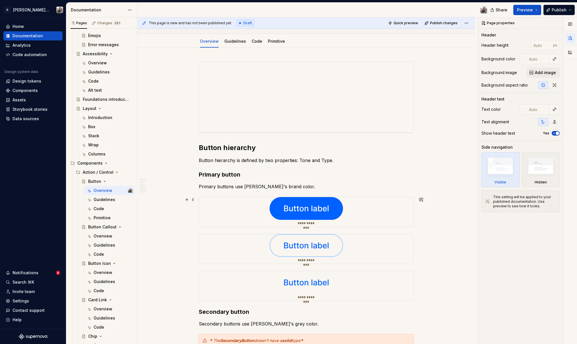
click at [303, 210] on img at bounding box center [306, 208] width 73 height 23
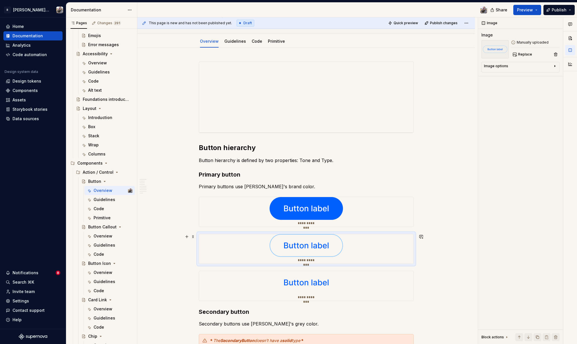
click at [401, 246] on div "**********" at bounding box center [306, 249] width 215 height 30
click at [398, 214] on div "**********" at bounding box center [306, 212] width 215 height 30
click at [542, 66] on div "Image options" at bounding box center [518, 67] width 69 height 7
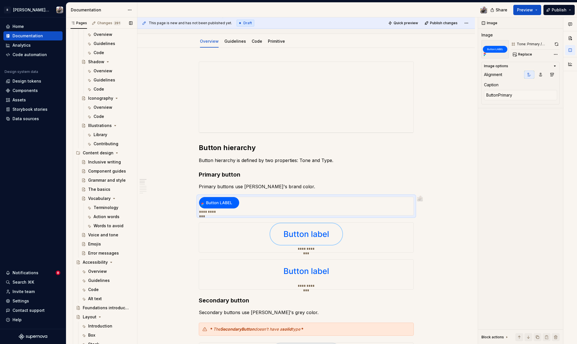
scroll to position [0, 0]
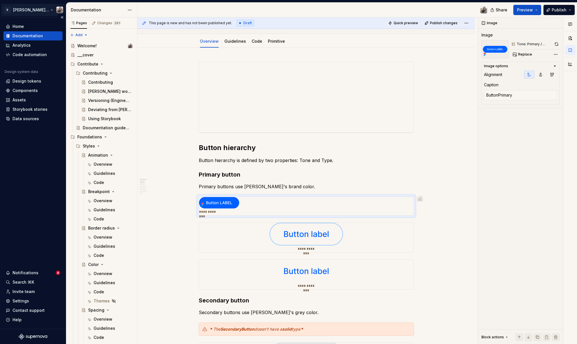
click at [42, 10] on html "R Norma: Zeroheight import Home Documentation Analytics Code automation Design …" at bounding box center [288, 172] width 577 height 344
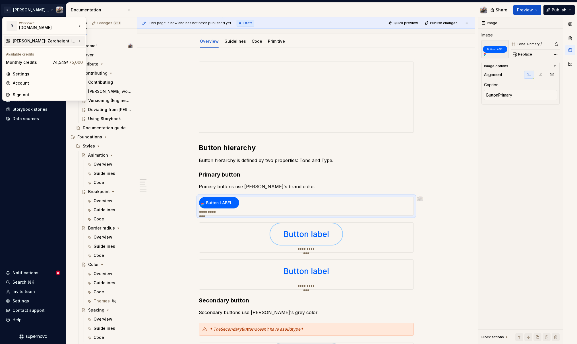
click at [36, 42] on div "[PERSON_NAME]: Zeroheight import" at bounding box center [45, 41] width 64 height 6
click at [112, 42] on div "[PERSON_NAME]" at bounding box center [131, 42] width 70 height 6
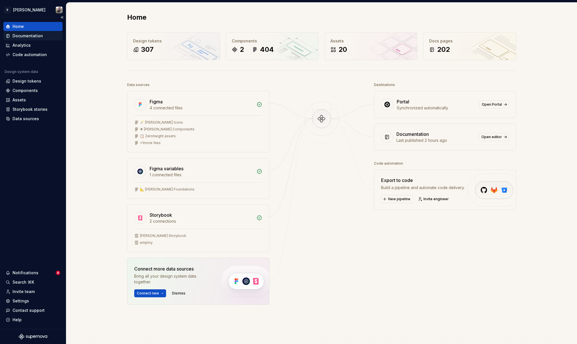
click at [16, 33] on div "Documentation" at bounding box center [28, 36] width 30 height 6
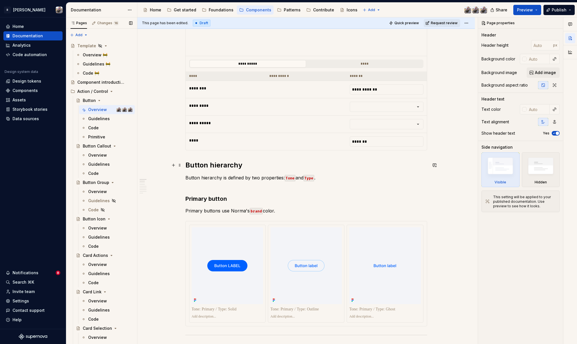
scroll to position [248, 0]
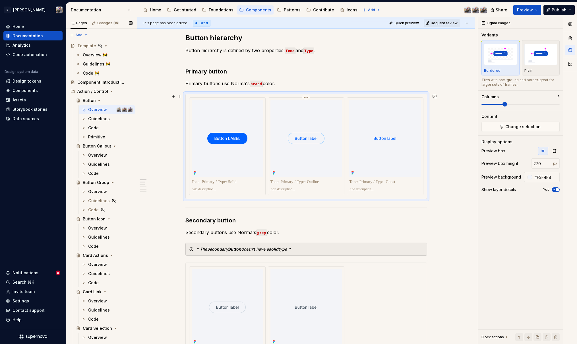
click at [270, 100] on div at bounding box center [306, 146] width 76 height 97
click at [522, 10] on span "Preview" at bounding box center [525, 10] width 16 height 6
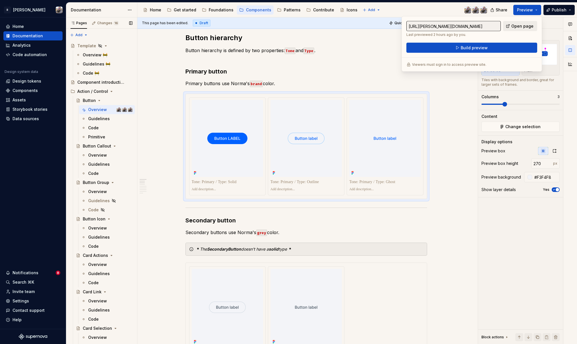
click at [513, 25] on link "Open page" at bounding box center [520, 26] width 34 height 10
click at [184, 7] on div "Get started" at bounding box center [181, 10] width 29 height 7
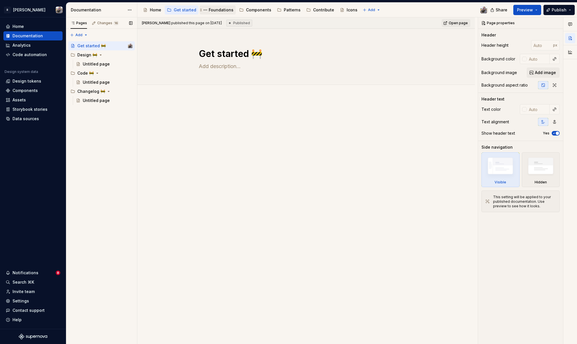
click at [220, 11] on div "Foundations" at bounding box center [221, 10] width 25 height 6
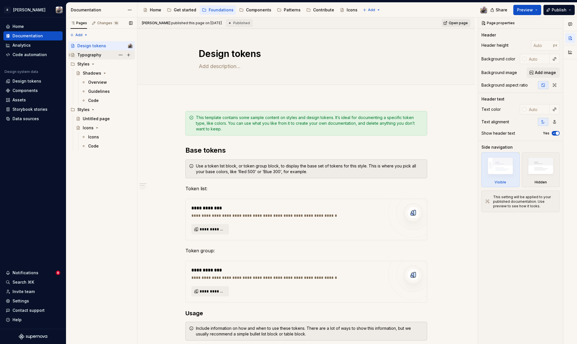
click at [84, 58] on div "Typography" at bounding box center [104, 55] width 55 height 8
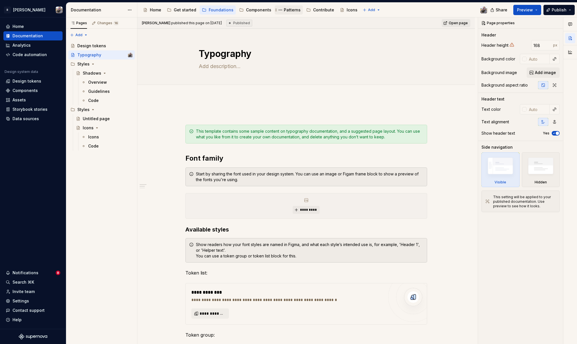
click at [284, 11] on div "Patterns" at bounding box center [292, 10] width 17 height 6
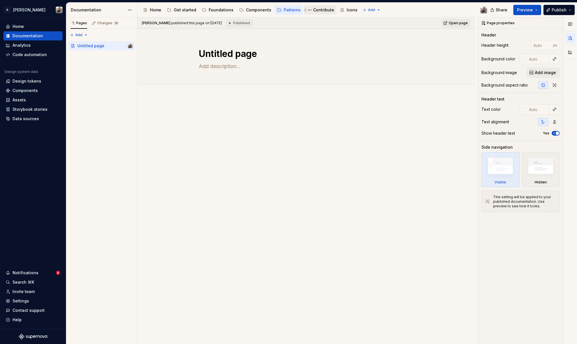
click at [317, 11] on div "Contribute" at bounding box center [323, 10] width 21 height 6
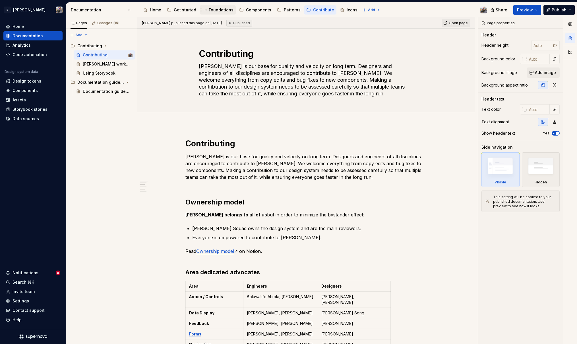
click at [217, 11] on div "Foundations" at bounding box center [221, 10] width 25 height 6
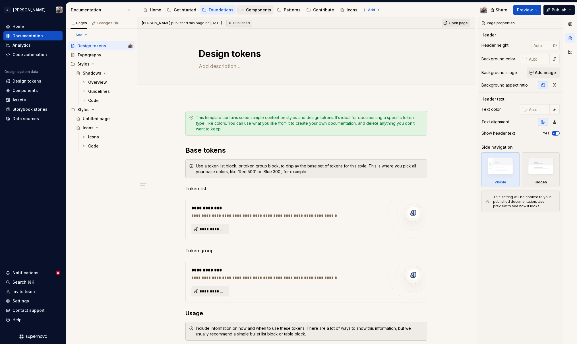
click at [248, 11] on div "Components" at bounding box center [258, 10] width 25 height 6
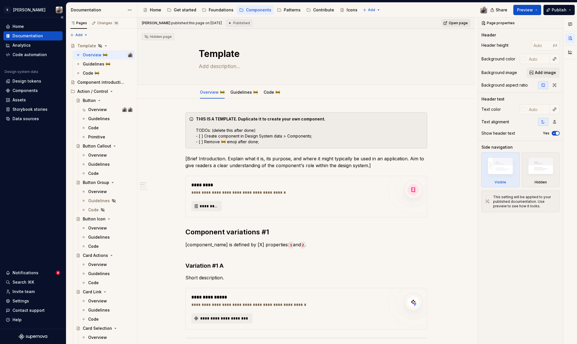
click at [26, 36] on div "Documentation" at bounding box center [28, 36] width 30 height 6
click at [24, 301] on div "Settings" at bounding box center [21, 301] width 17 height 6
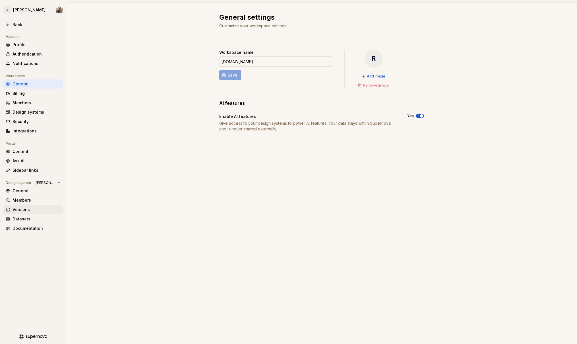
click at [34, 211] on div "Versions" at bounding box center [37, 210] width 48 height 6
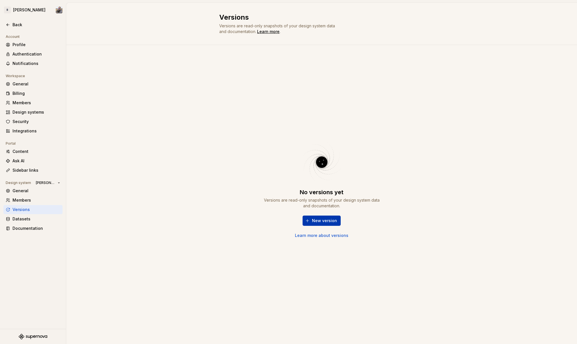
click at [311, 221] on button "New version" at bounding box center [322, 220] width 38 height 10
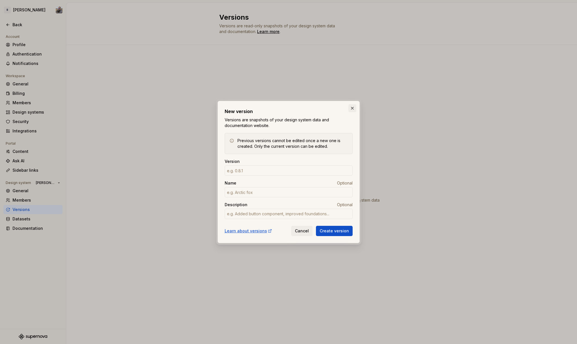
click at [352, 108] on button "button" at bounding box center [353, 108] width 8 height 8
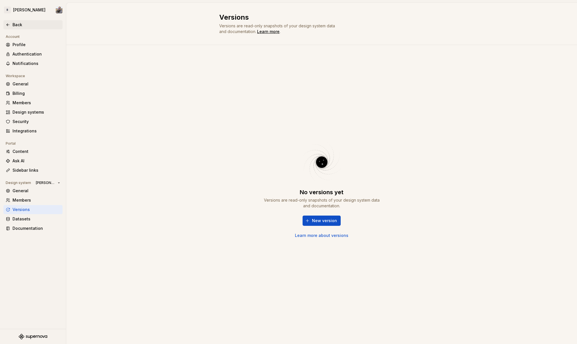
click at [13, 24] on div "Back" at bounding box center [37, 25] width 48 height 6
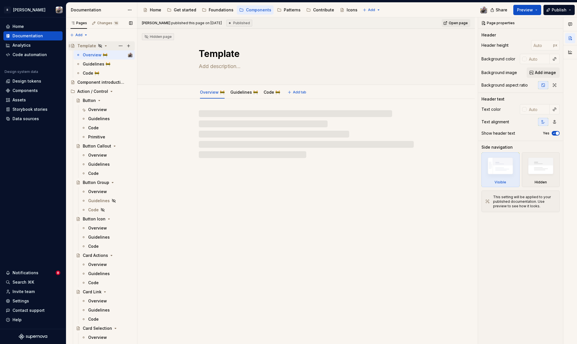
type textarea "*"
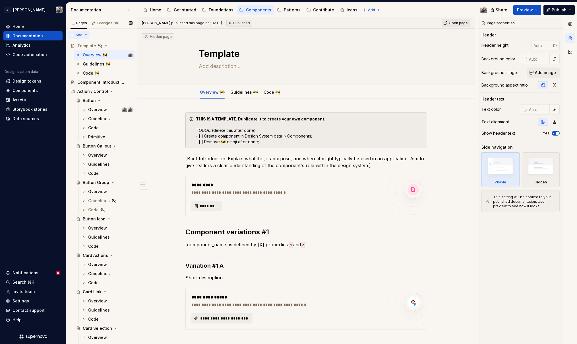
click at [75, 36] on div "Pages Changes 16 Add Accessibility guide for tree Page tree. Navigate the tree …" at bounding box center [101, 181] width 71 height 329
click at [77, 57] on div "New group" at bounding box center [94, 55] width 48 height 9
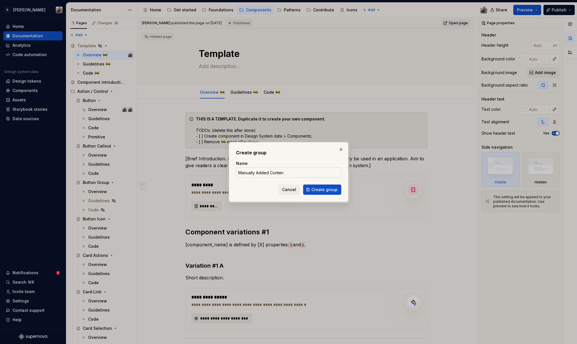
type input "Manually Added Content"
click button "Create group" at bounding box center [322, 189] width 38 height 10
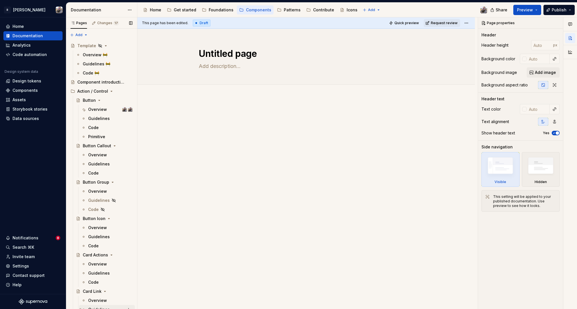
type textarea "*"
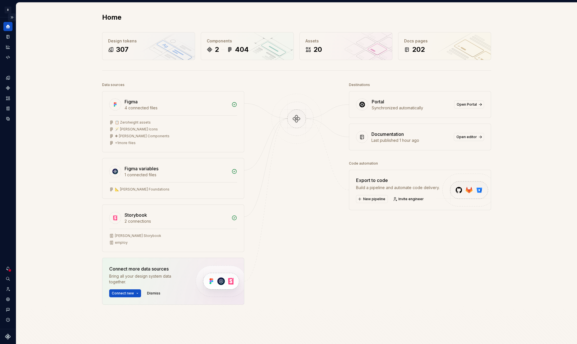
click at [10, 15] on button "Expand sidebar" at bounding box center [12, 17] width 8 height 8
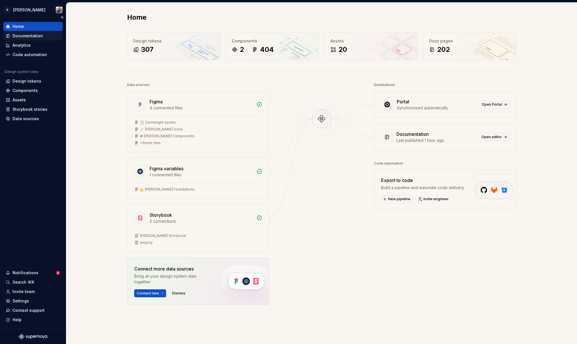
click at [30, 34] on div "Documentation" at bounding box center [28, 36] width 30 height 6
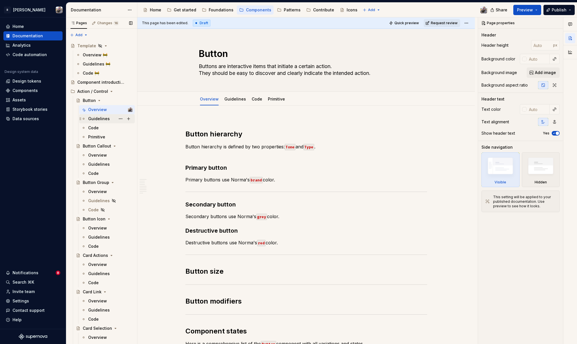
click at [94, 112] on div "Overview" at bounding box center [97, 110] width 19 height 6
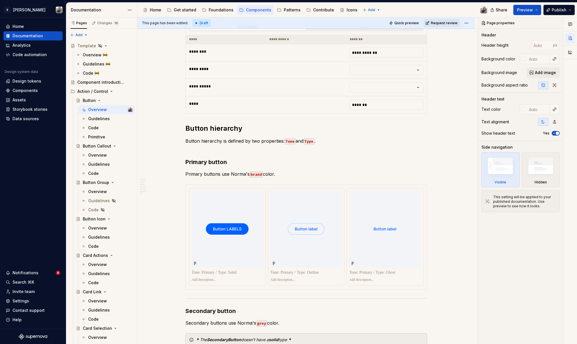
scroll to position [168, 0]
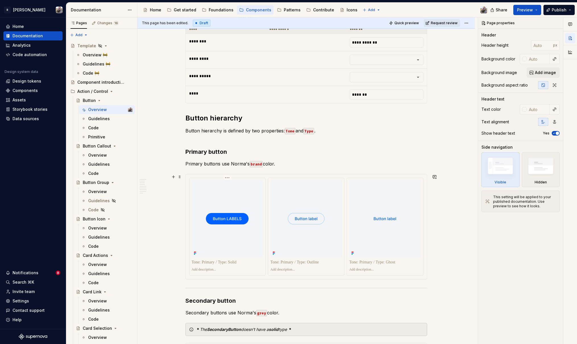
click at [268, 174] on div at bounding box center [307, 226] width 242 height 105
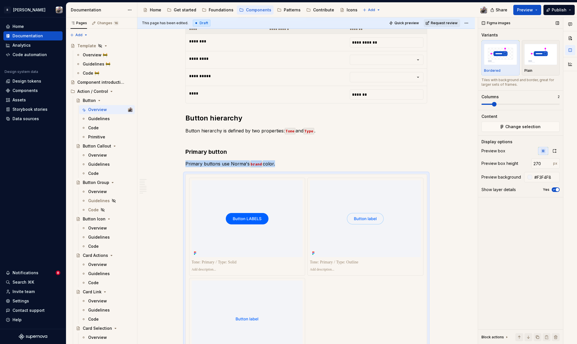
scroll to position [203, 0]
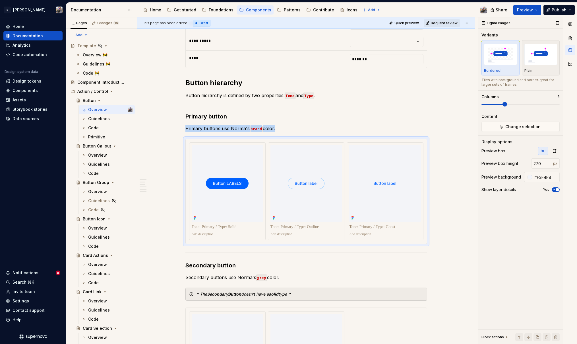
click at [506, 106] on span at bounding box center [505, 104] width 5 height 5
click at [25, 10] on html "R [PERSON_NAME] Home Documentation Analytics Code automation Design system data…" at bounding box center [288, 172] width 577 height 344
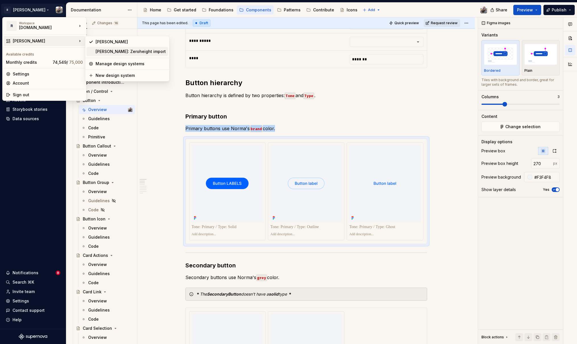
click at [103, 50] on div "[PERSON_NAME]: Zeroheight import" at bounding box center [131, 52] width 70 height 6
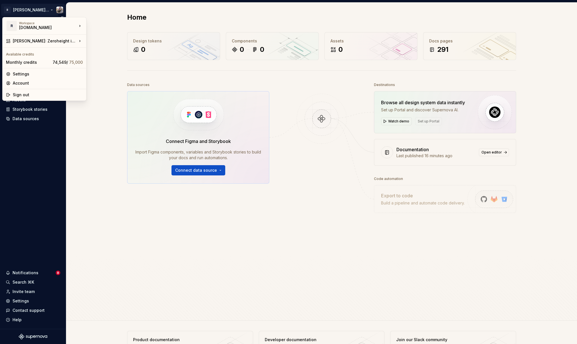
click at [32, 9] on html "R [PERSON_NAME]: Zeroheight import Home Documentation Analytics Code automation…" at bounding box center [288, 172] width 577 height 344
click at [104, 41] on div "[PERSON_NAME]" at bounding box center [131, 42] width 70 height 6
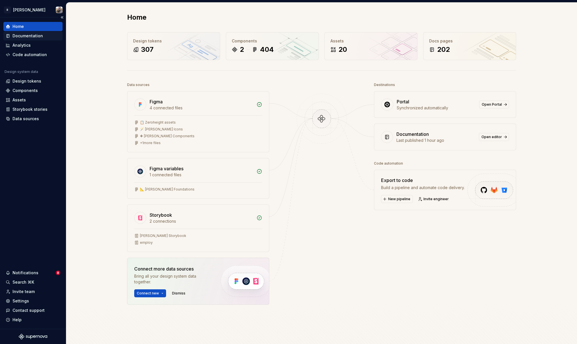
click at [26, 35] on div "Documentation" at bounding box center [28, 36] width 30 height 6
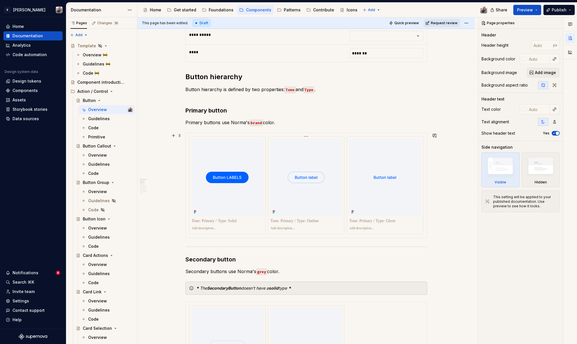
scroll to position [278, 0]
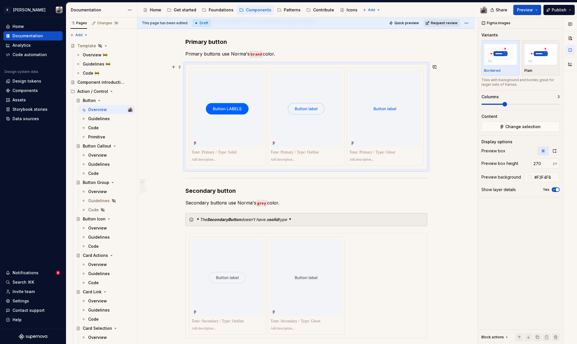
click at [210, 67] on div at bounding box center [306, 116] width 241 height 105
click at [507, 104] on span at bounding box center [505, 104] width 5 height 5
click at [109, 91] on icon "Page tree" at bounding box center [111, 91] width 5 height 5
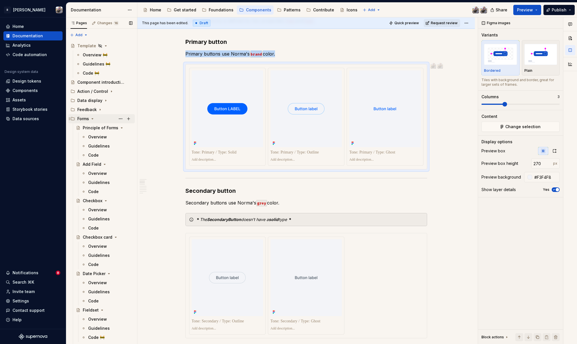
click at [94, 119] on icon "Page tree" at bounding box center [92, 118] width 5 height 5
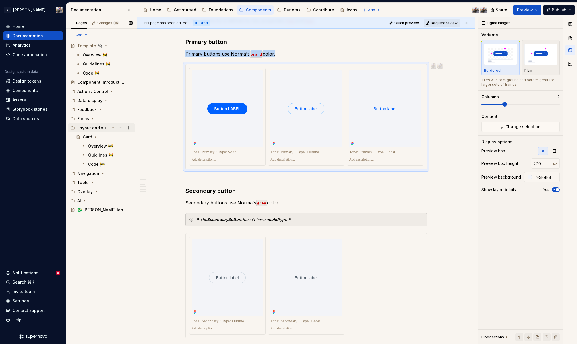
click at [113, 127] on icon "Page tree" at bounding box center [113, 128] width 5 height 5
click at [531, 11] on span "Preview" at bounding box center [525, 10] width 16 height 6
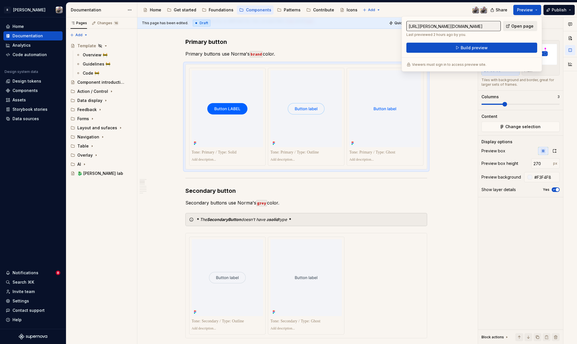
click at [526, 24] on span "Open page" at bounding box center [523, 26] width 22 height 6
type textarea "*"
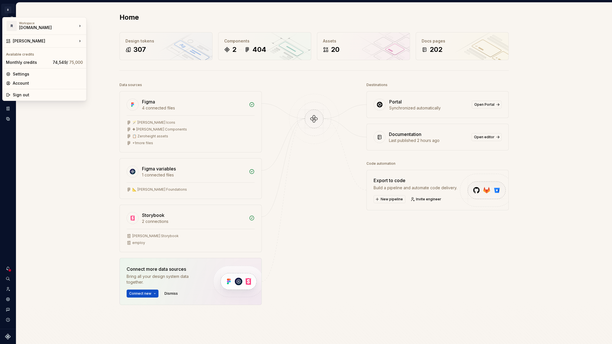
click at [2, 12] on html "R [PERSON_NAME] Design system data Home Design tokens 307 Components 2 404 Asse…" at bounding box center [306, 172] width 612 height 344
click at [23, 27] on div "[DOMAIN_NAME]" at bounding box center [43, 28] width 48 height 6
click at [43, 43] on div "[PERSON_NAME]" at bounding box center [45, 41] width 64 height 6
click at [114, 53] on div "[PERSON_NAME]: Zeroheight import" at bounding box center [131, 52] width 70 height 6
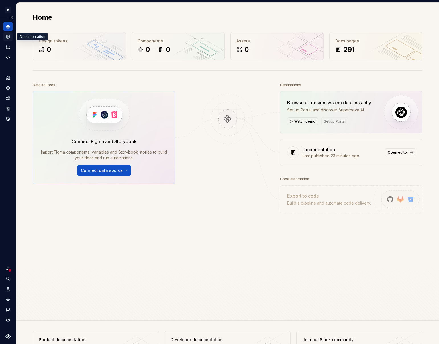
click at [9, 38] on icon "Documentation" at bounding box center [8, 37] width 3 height 4
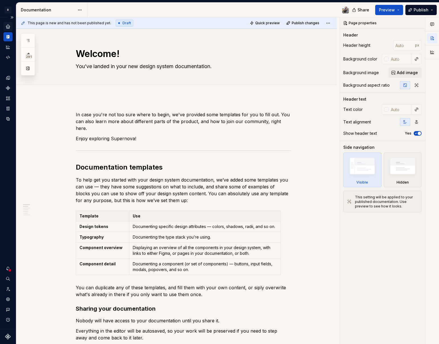
click at [6, 23] on div "Home" at bounding box center [7, 26] width 9 height 9
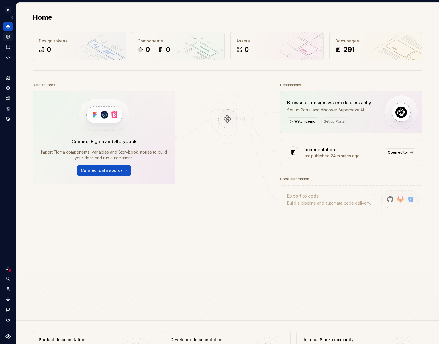
click at [7, 35] on icon "Documentation" at bounding box center [8, 37] width 3 height 4
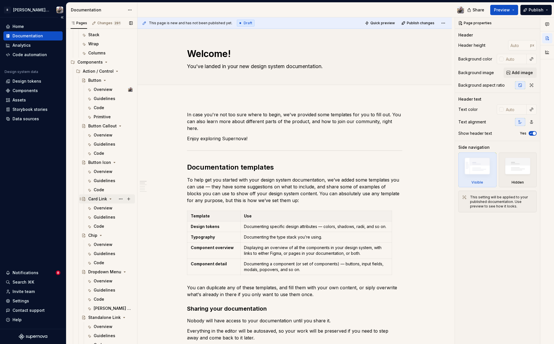
scroll to position [610, 0]
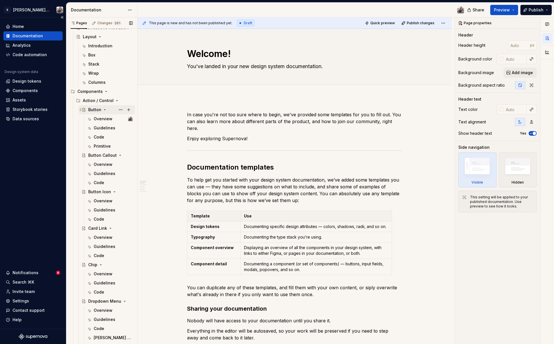
click at [101, 109] on div "Button" at bounding box center [110, 110] width 44 height 8
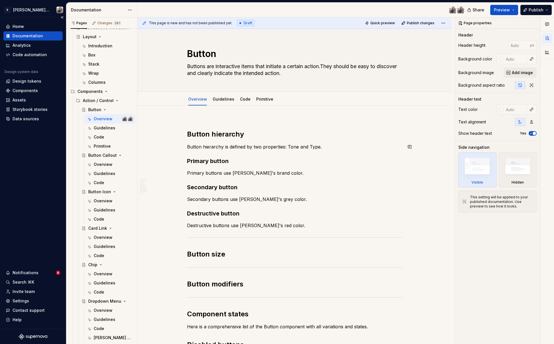
scroll to position [54, 0]
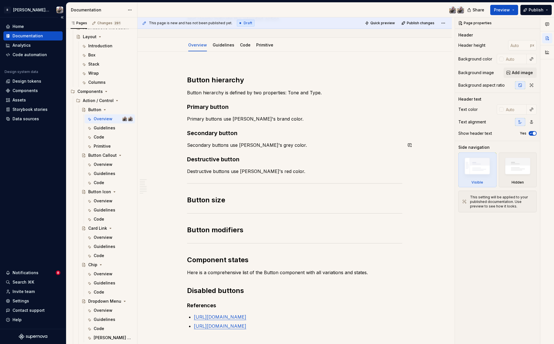
click at [225, 144] on div "Button hierarchy Button hierarchy is defined by two properties: Tone and Type. …" at bounding box center [294, 197] width 215 height 264
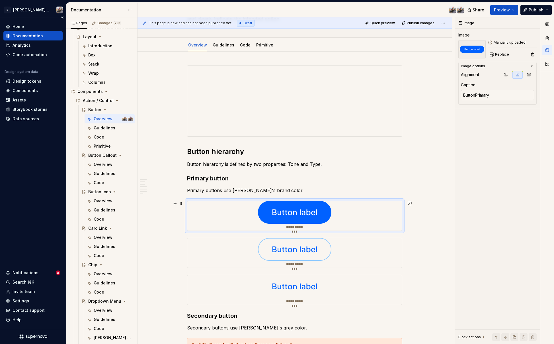
click at [206, 207] on div "**********" at bounding box center [294, 216] width 215 height 30
click at [497, 55] on span "Replace" at bounding box center [502, 54] width 14 height 5
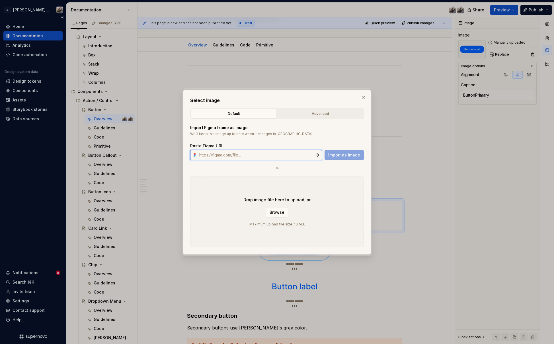
type textarea "*"
paste input "[URL][DOMAIN_NAME]"
type input "[URL][DOMAIN_NAME]"
click at [343, 151] on button "Import as image" at bounding box center [343, 155] width 39 height 10
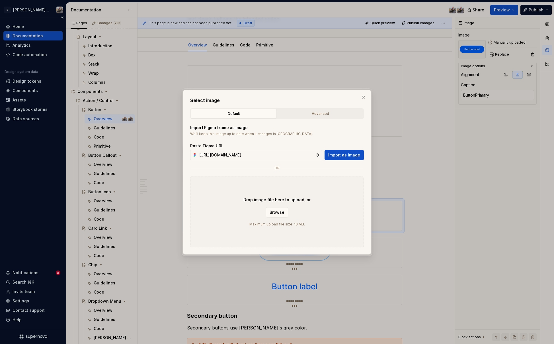
scroll to position [0, 0]
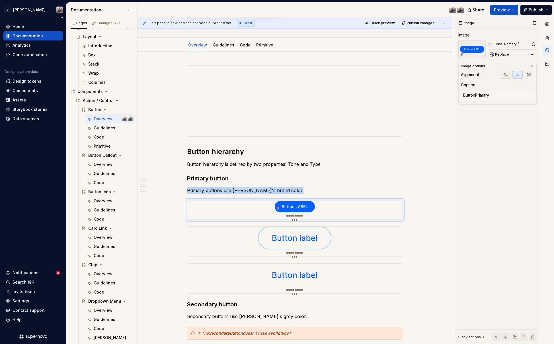
click at [507, 72] on icon "button" at bounding box center [506, 74] width 5 height 5
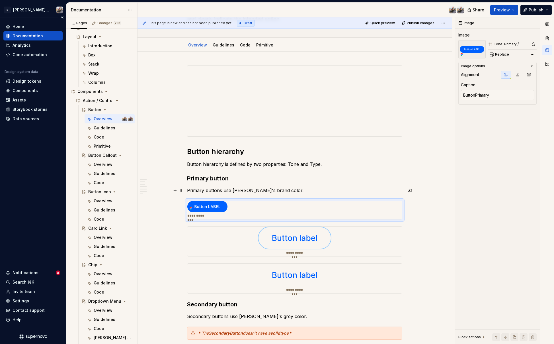
click at [285, 190] on p "Primary buttons use [PERSON_NAME]'s brand color." at bounding box center [294, 190] width 215 height 7
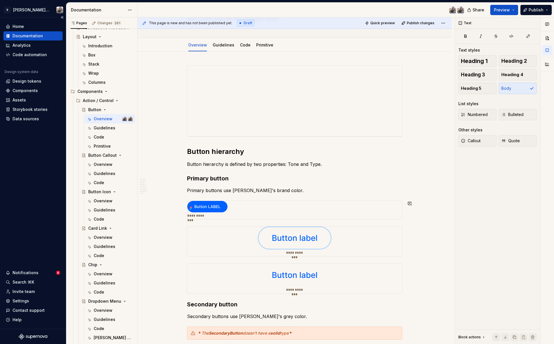
click at [285, 192] on p "Primary buttons use [PERSON_NAME]'s brand color." at bounding box center [294, 190] width 215 height 7
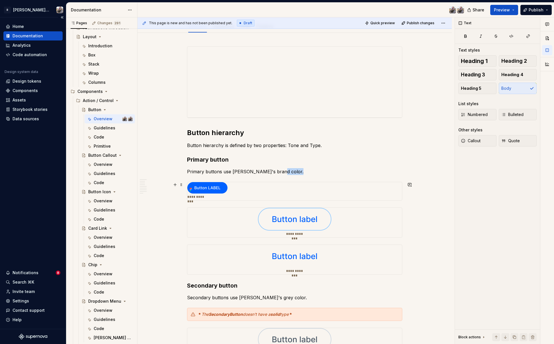
drag, startPoint x: 287, startPoint y: 170, endPoint x: 295, endPoint y: 208, distance: 38.3
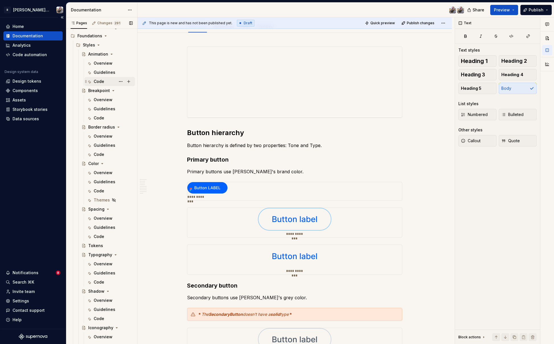
scroll to position [0, 0]
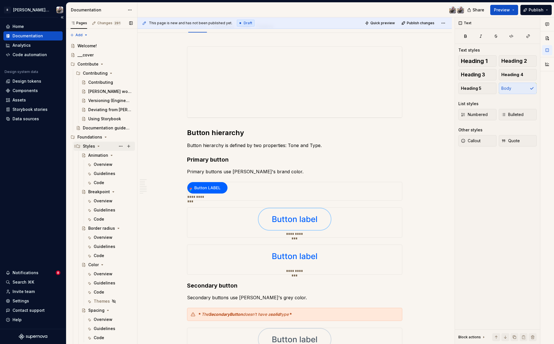
click at [98, 146] on icon "Page tree" at bounding box center [98, 146] width 1 height 1
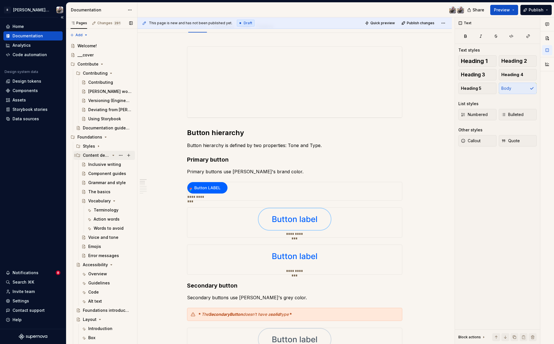
click at [111, 156] on icon "Page tree" at bounding box center [113, 155] width 5 height 5
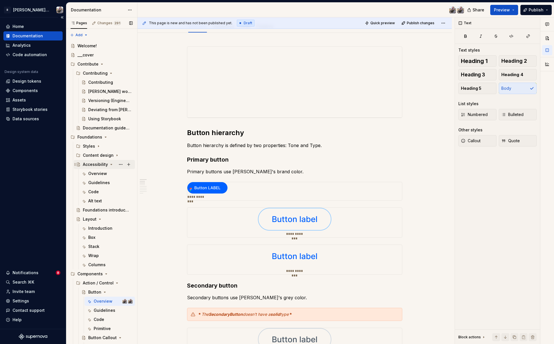
click at [109, 164] on icon "Page tree" at bounding box center [111, 164] width 5 height 5
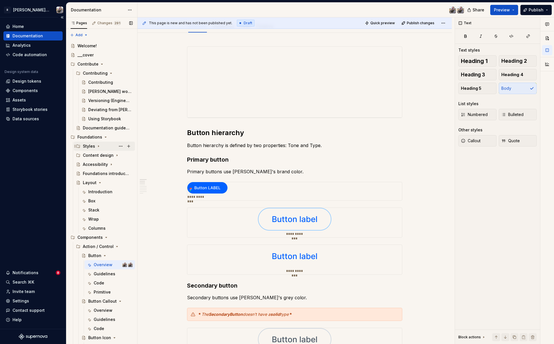
click at [98, 181] on icon "Page tree" at bounding box center [100, 182] width 5 height 5
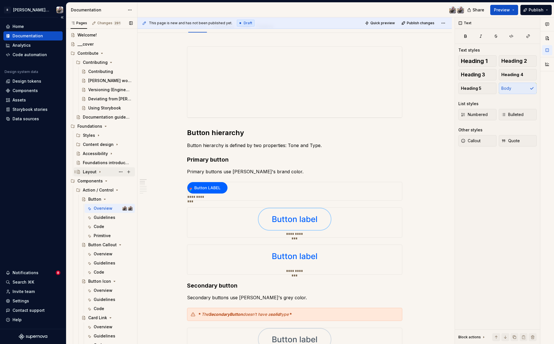
scroll to position [67, 0]
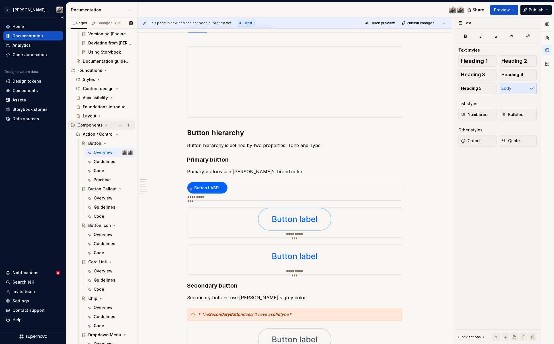
click at [106, 125] on icon "Page tree" at bounding box center [106, 125] width 5 height 5
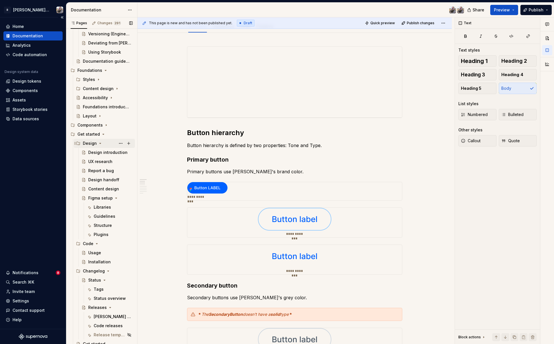
click at [98, 143] on icon "Page tree" at bounding box center [100, 143] width 5 height 5
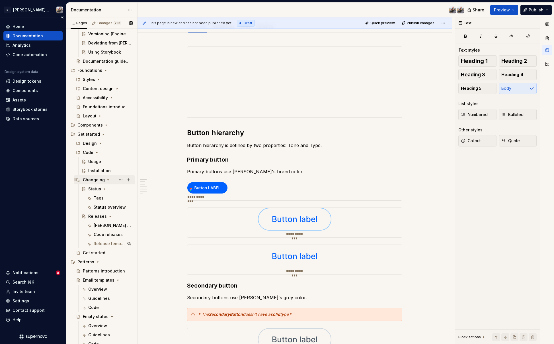
scroll to position [113, 0]
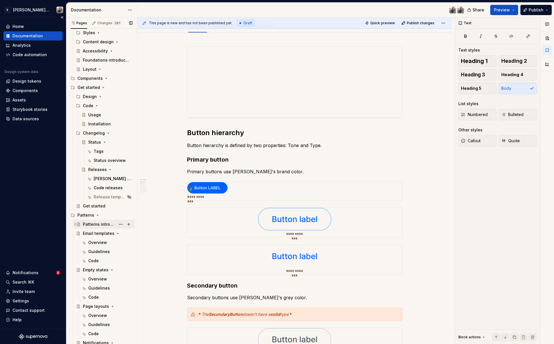
click at [87, 224] on div "Patterns introduction" at bounding box center [99, 224] width 33 height 6
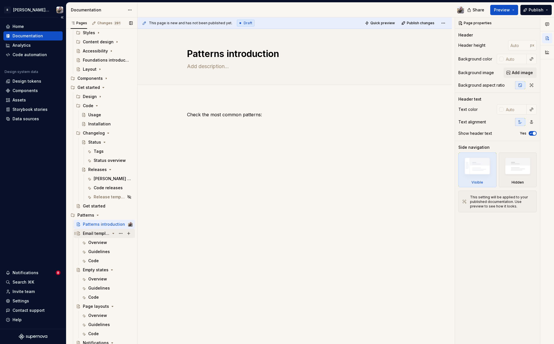
click at [93, 233] on div "Email templates" at bounding box center [96, 233] width 27 height 6
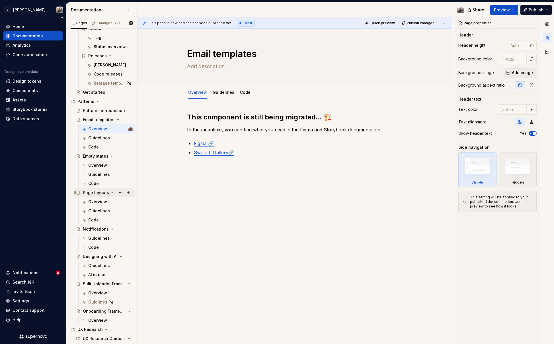
scroll to position [231, 0]
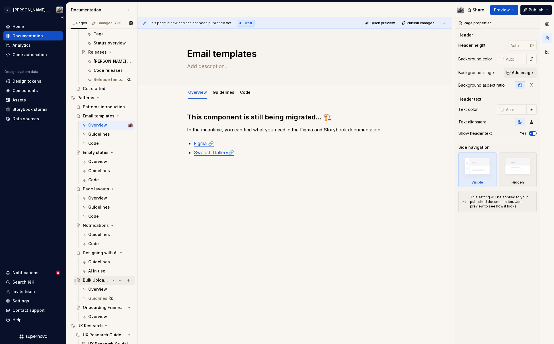
click at [98, 281] on div "Bulk Uploader Framework" at bounding box center [96, 280] width 27 height 6
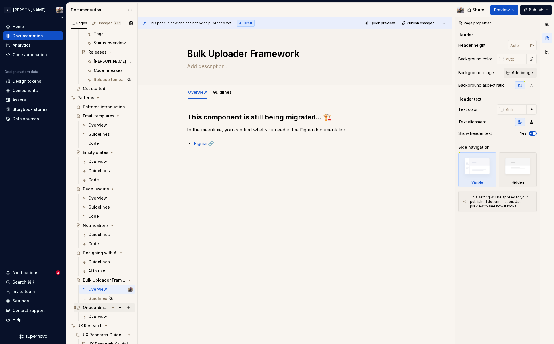
click at [89, 305] on div "Onboarding Framework" at bounding box center [96, 307] width 27 height 6
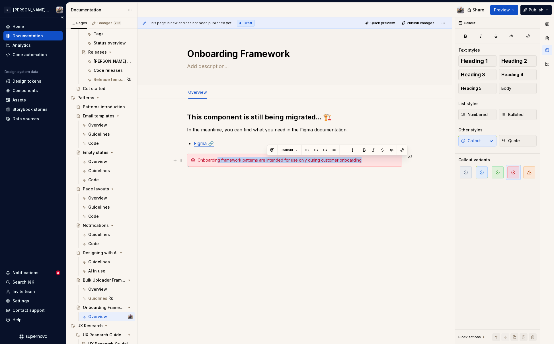
drag, startPoint x: 369, startPoint y: 159, endPoint x: 206, endPoint y: 162, distance: 162.3
click at [217, 160] on div "Onboarding framework patterns are intended for use only during customer onboard…" at bounding box center [298, 160] width 201 height 6
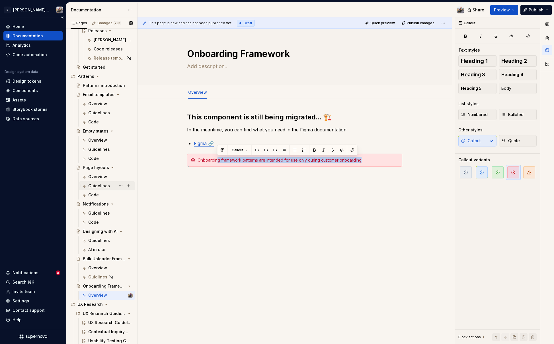
scroll to position [334, 0]
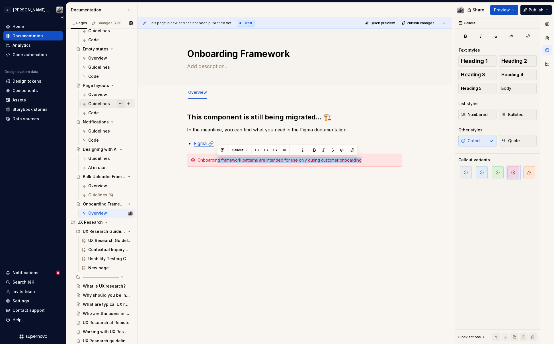
click at [104, 221] on icon "Page tree" at bounding box center [106, 222] width 5 height 5
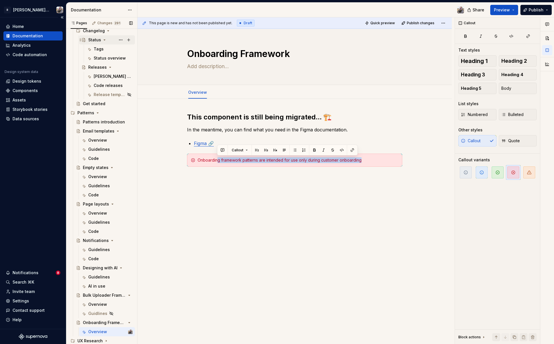
scroll to position [0, 0]
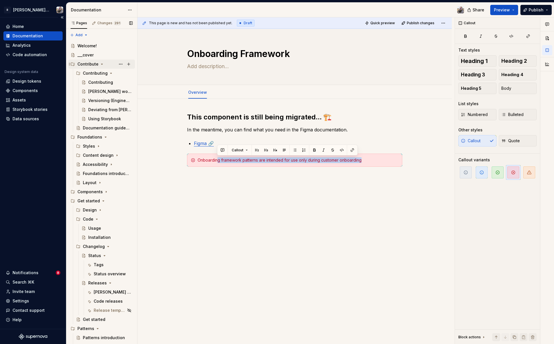
click at [100, 64] on icon "Page tree" at bounding box center [102, 64] width 5 height 5
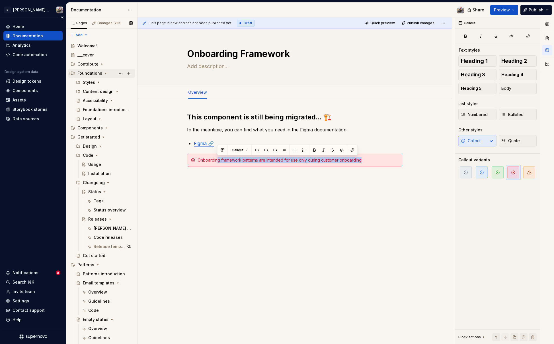
click at [106, 73] on icon "Page tree" at bounding box center [105, 73] width 5 height 5
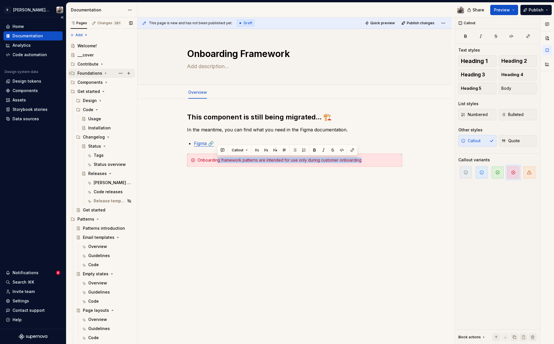
drag, startPoint x: 106, startPoint y: 73, endPoint x: 87, endPoint y: 72, distance: 18.8
click at [87, 72] on div "Foundations" at bounding box center [104, 73] width 55 height 8
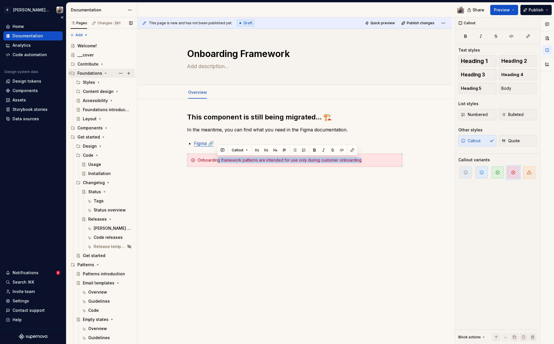
click at [103, 71] on icon "Page tree" at bounding box center [105, 73] width 5 height 5
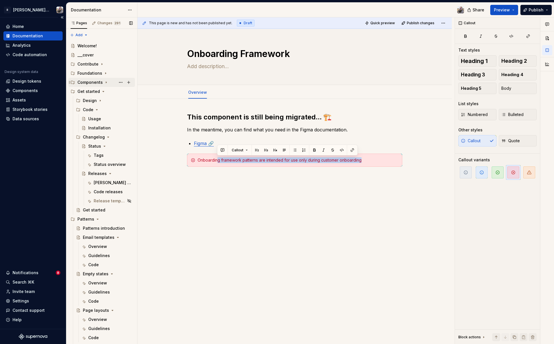
drag, startPoint x: 88, startPoint y: 85, endPoint x: 93, endPoint y: 85, distance: 5.2
click at [88, 85] on div "Components" at bounding box center [89, 82] width 25 height 6
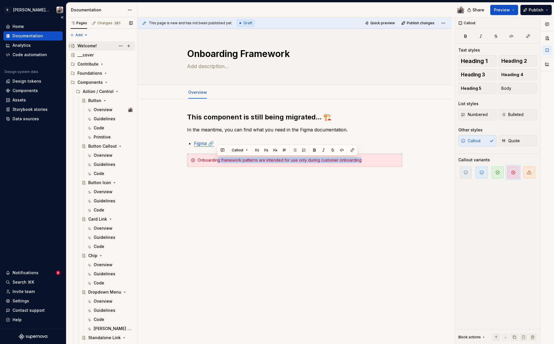
click at [89, 46] on div "Welcome!" at bounding box center [86, 46] width 19 height 6
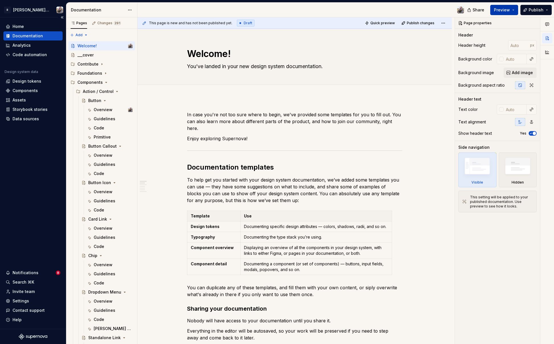
click at [516, 10] on button "Preview" at bounding box center [504, 10] width 28 height 10
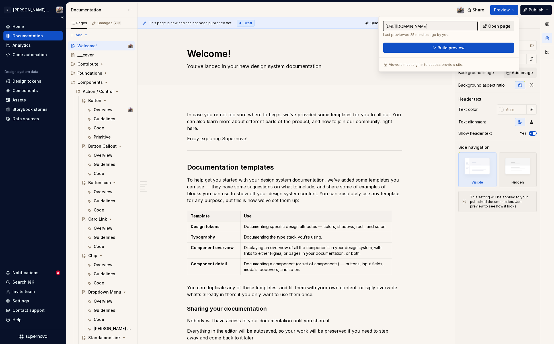
click at [487, 26] on link "Open page" at bounding box center [497, 26] width 34 height 10
click at [94, 100] on div "Button" at bounding box center [94, 101] width 13 height 6
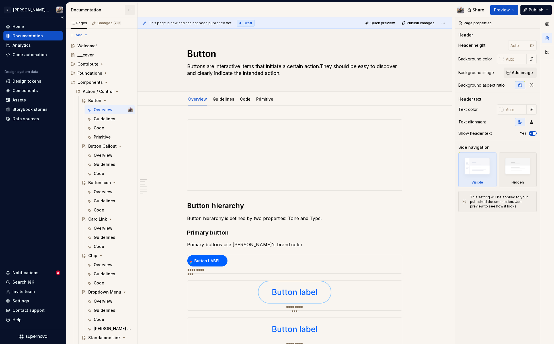
click at [131, 9] on html "R Norma: Zeroheight import Home Documentation Analytics Code automation Design …" at bounding box center [277, 172] width 554 height 344
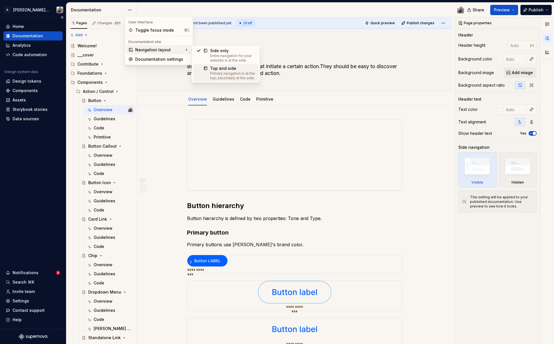
click at [219, 68] on div "Top and side" at bounding box center [232, 68] width 45 height 6
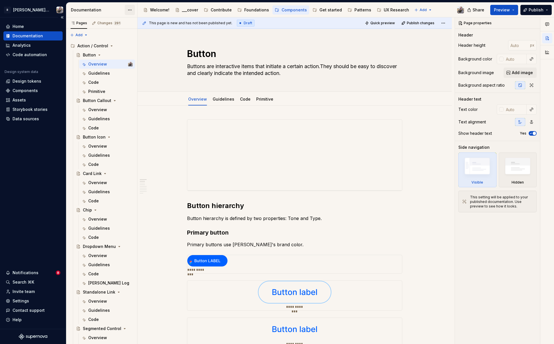
click at [129, 10] on html "R Norma: Zeroheight import Home Documentation Analytics Code automation Design …" at bounding box center [277, 172] width 554 height 344
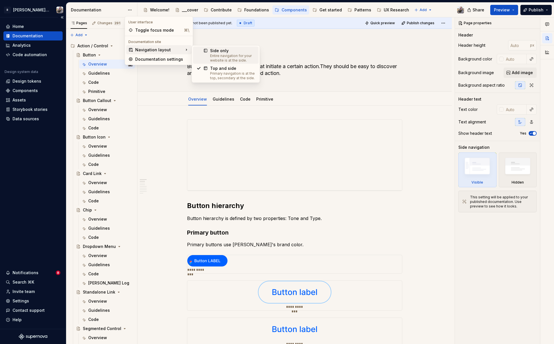
click at [221, 54] on div "Entire navigation for your website is at the side." at bounding box center [232, 58] width 45 height 9
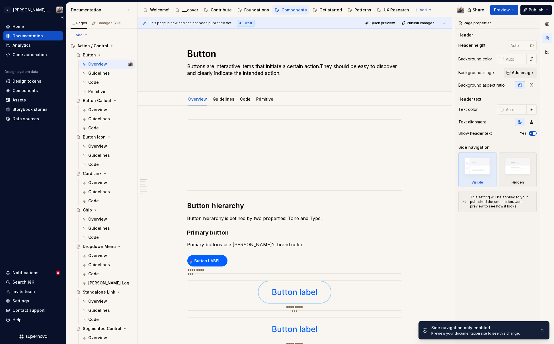
click at [128, 11] on html "R Norma: Zeroheight import Home Documentation Analytics Code automation Design …" at bounding box center [277, 172] width 554 height 344
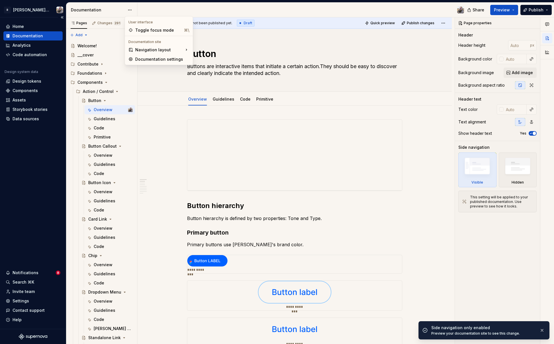
click at [129, 12] on html "R Norma: Zeroheight import Home Documentation Analytics Code automation Design …" at bounding box center [277, 172] width 554 height 344
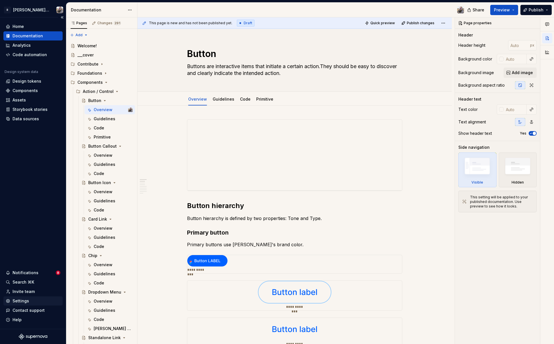
click at [25, 299] on div "Settings" at bounding box center [21, 301] width 17 height 6
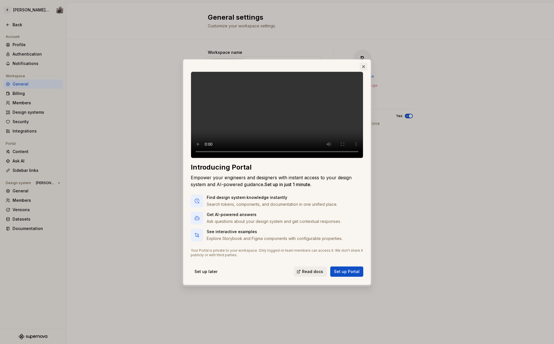
click at [363, 63] on button "button" at bounding box center [363, 67] width 8 height 8
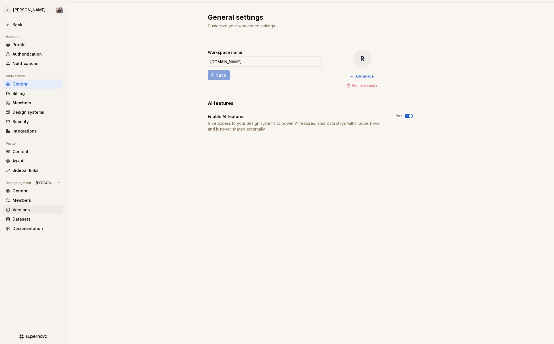
click at [25, 210] on div "Versions" at bounding box center [37, 210] width 48 height 6
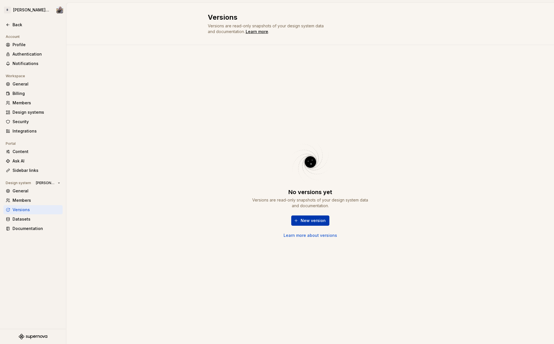
click at [304, 217] on button "New version" at bounding box center [310, 220] width 38 height 10
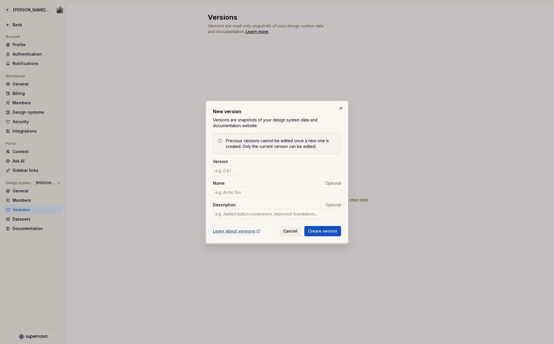
type textarea "*"
type input "0.0.1"
click at [244, 194] on input "Name" at bounding box center [277, 192] width 128 height 10
type textarea "*"
type input "Phenix"
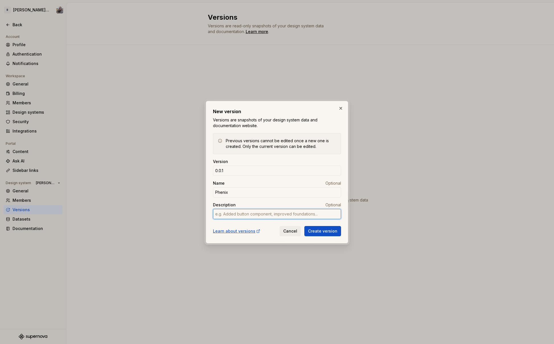
click at [230, 217] on textarea "Description" at bounding box center [277, 214] width 128 height 10
type textarea "*"
type textarea "F"
type textarea "*"
type textarea "Fi"
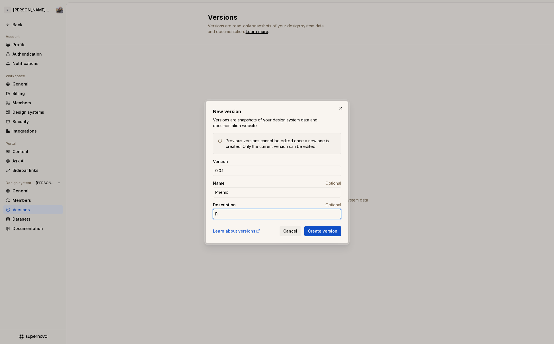
type textarea "*"
type textarea "Fir"
type textarea "*"
type textarea "Firs"
type textarea "*"
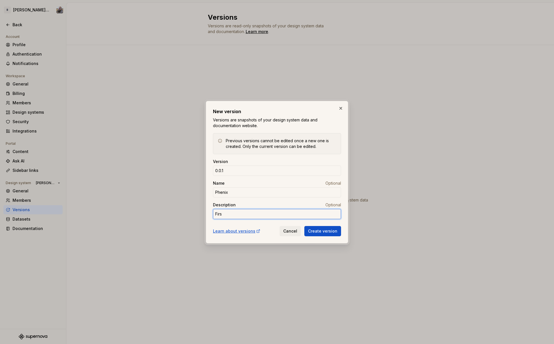
type textarea "First"
type textarea "*"
type textarea "First"
type textarea "*"
type textarea "First v"
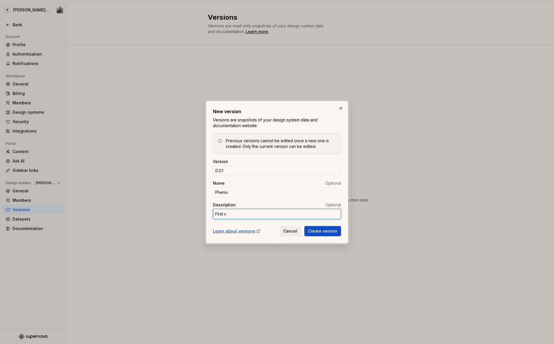
type textarea "*"
type textarea "First ve"
type textarea "*"
type textarea "First ver"
type textarea "*"
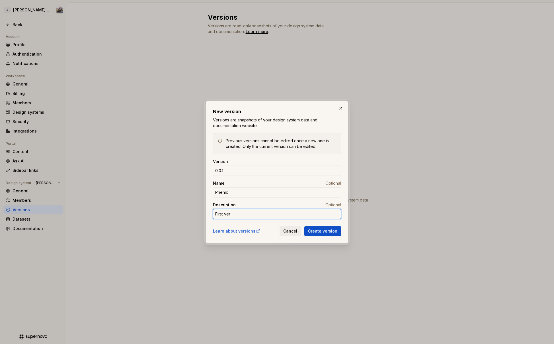
type textarea "First vers"
type textarea "*"
type textarea "First versi"
type textarea "*"
type textarea "First versio"
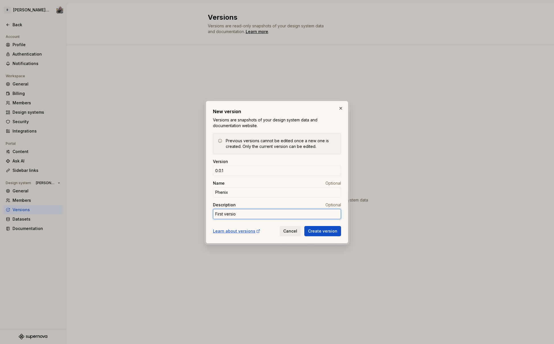
type textarea "*"
type textarea "First version"
type textarea "*"
type textarea "First version"
type textarea "*"
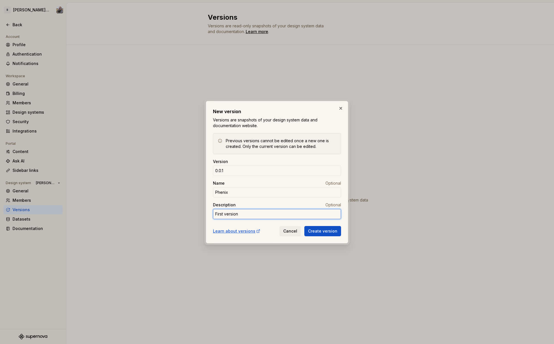
type textarea "M"
type textarea "*"
type textarea "I"
type textarea "*"
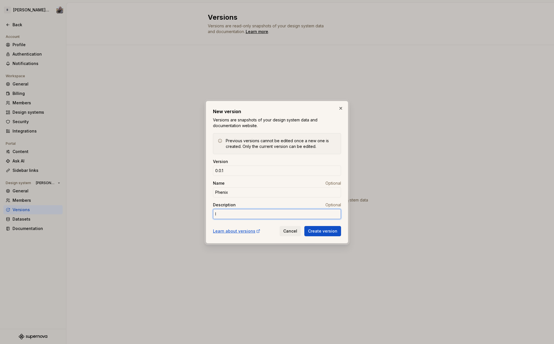
type textarea "Im"
type textarea "*"
type textarea "Imp"
type textarea "*"
type textarea "Impo"
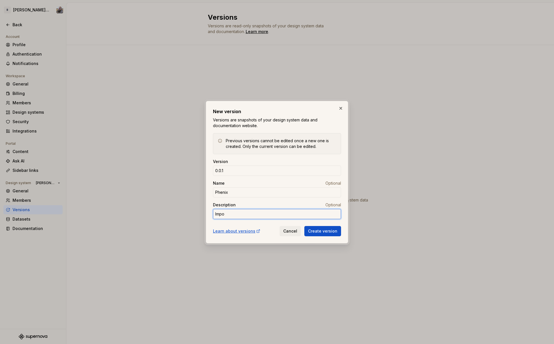
type textarea "*"
type textarea "Impor"
type textarea "*"
type textarea "Import"
type textarea "*"
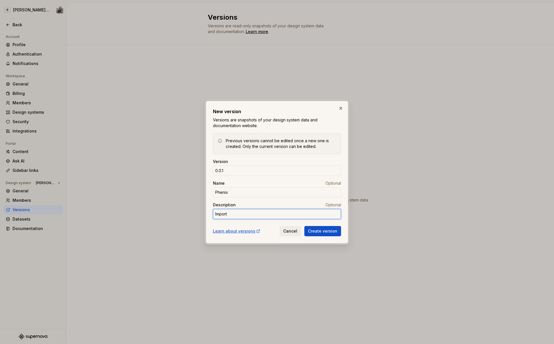
type textarea "Import"
type textarea "*"
type textarea "Import f"
type textarea "*"
type textarea "Import fr"
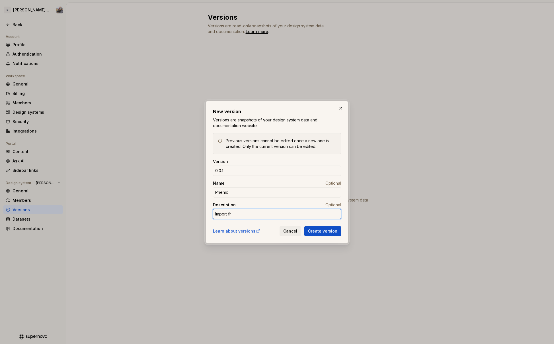
type textarea "*"
type textarea "Import fro"
type textarea "*"
type textarea "Import from"
type textarea "*"
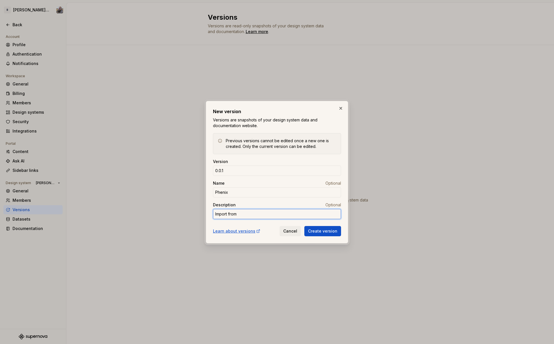
type textarea "Import from"
type textarea "*"
type textarea "Import from Z"
type textarea "*"
type textarea "Import from ZZ"
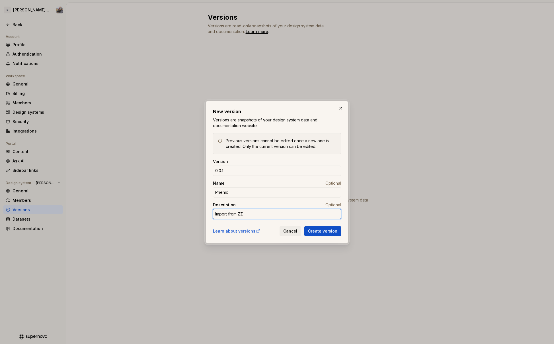
type textarea "*"
type textarea "Import from ZZe"
type textarea "*"
type textarea "Import from ZZ"
type textarea "*"
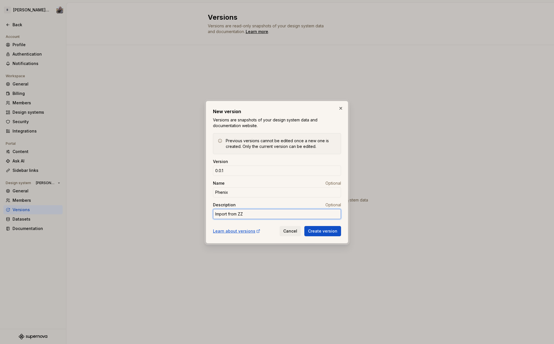
type textarea "Import from Z"
type textarea "*"
type textarea "Import from Ze"
type textarea "*"
type textarea "Import from Zero"
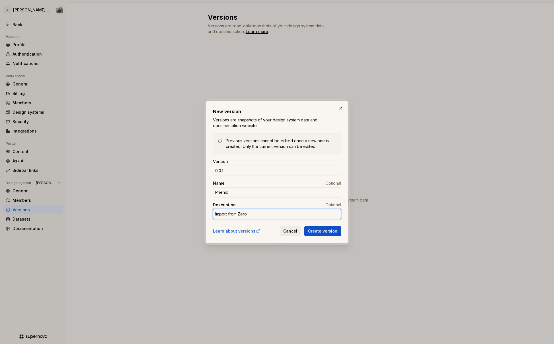
type textarea "*"
type textarea "Import from Zeroh"
type textarea "*"
type textarea "Import from Zerohe"
type textarea "*"
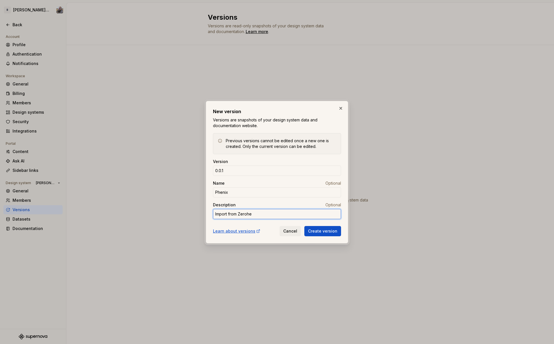
type textarea "Import from Zerohei"
type textarea "*"
type textarea "Import from Zeroheig"
type textarea "*"
type textarea "Import from Zeroheigh"
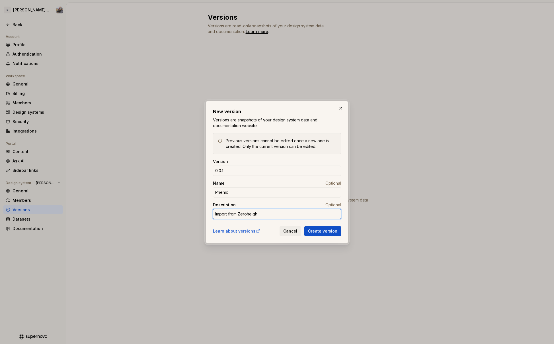
type textarea "*"
type textarea "Import from Zeroheight"
type textarea "*"
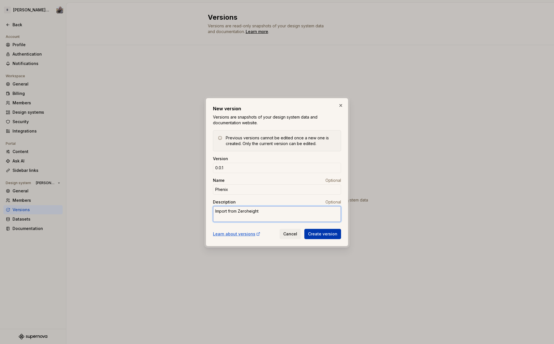
type textarea "Import from Zeroheight"
click at [313, 230] on button "Create version" at bounding box center [322, 234] width 37 height 10
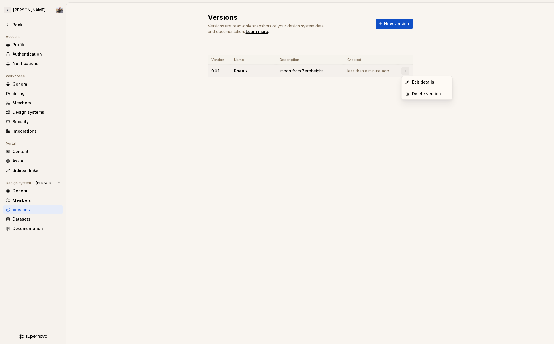
click at [403, 69] on html "R Norma: Zeroheight import Back Account Profile Authentication Notifications Wo…" at bounding box center [277, 172] width 554 height 344
click at [332, 157] on html "R Norma: Zeroheight import Back Account Profile Authentication Notifications Wo…" at bounding box center [277, 172] width 554 height 344
click at [393, 27] on button "New version" at bounding box center [394, 24] width 37 height 10
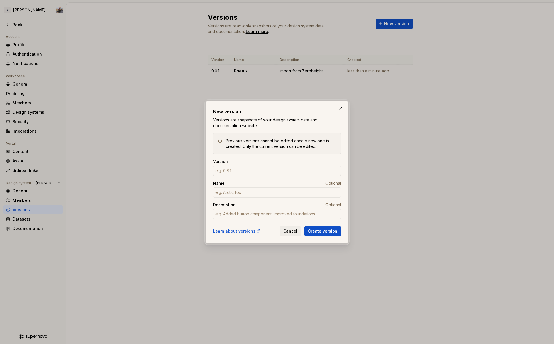
click at [252, 172] on input "Version" at bounding box center [277, 170] width 128 height 10
type textarea "*"
type input "0.0.2"
type textarea "*"
type input "Test"
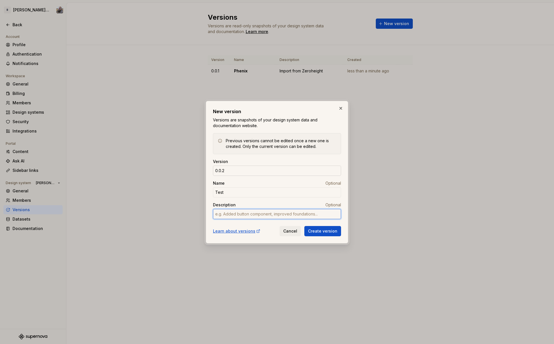
type textarea "*"
type textarea "TE"
type textarea "*"
type textarea "TEs"
type textarea "*"
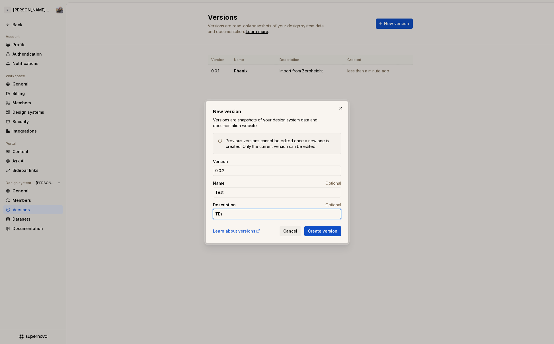
type textarea "TEst"
type textarea "*"
type textarea "TEst"
type textarea "*"
type textarea "TEst to"
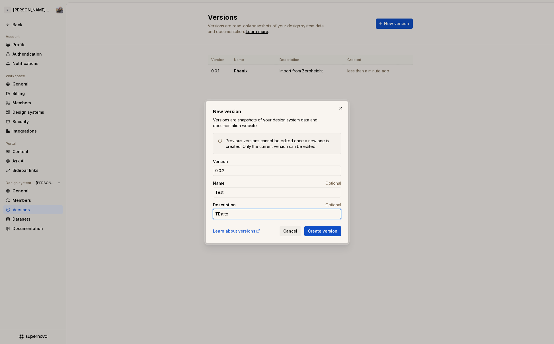
type textarea "*"
type textarea "TEst to"
type textarea "*"
type textarea "TEst to s"
type textarea "*"
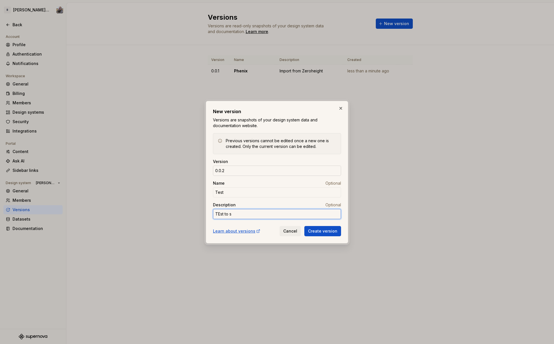
type textarea "TEst to se"
type textarea "*"
type textarea "TEst to see"
type textarea "*"
type textarea "TEst to see"
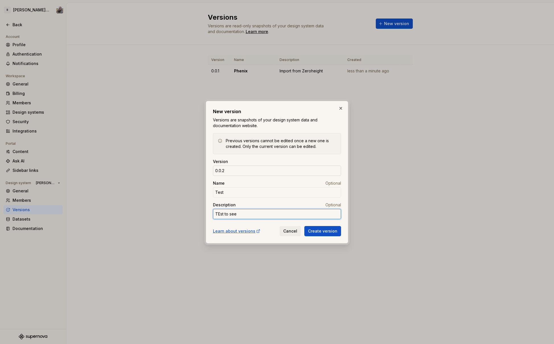
type textarea "*"
type textarea "TEst to see i"
type textarea "*"
type textarea "TEst to see if"
type textarea "*"
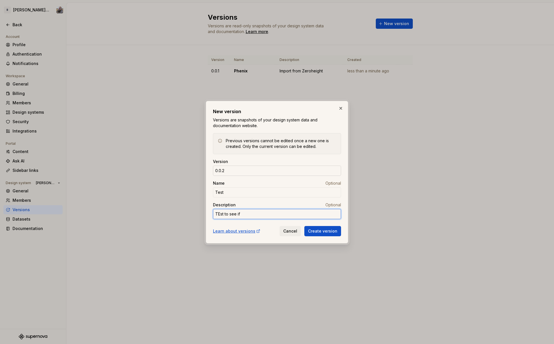
type textarea "TEst to see if"
type textarea "*"
type textarea "TEst to see if I"
type textarea "*"
type textarea "TEst to see if I"
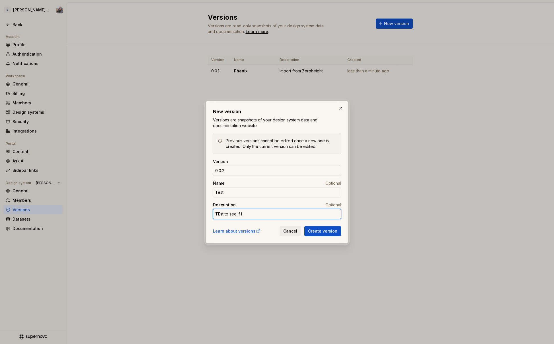
type textarea "*"
type textarea "TEst to see if I c"
type textarea "*"
type textarea "TEst to see if I ca"
type textarea "*"
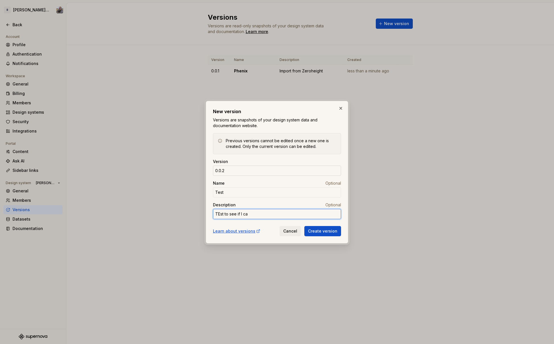
type textarea "TEst to see if I can"
type textarea "*"
type textarea "TEst to see if I can"
type textarea "*"
type textarea "TEst to see if I can d"
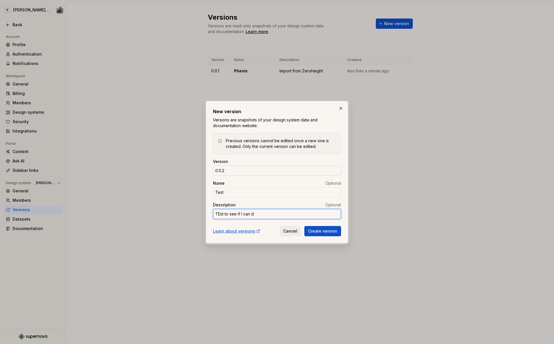
type textarea "*"
type textarea "TEst to see if I can de"
type textarea "*"
type textarea "TEst to see if I can del"
type textarea "*"
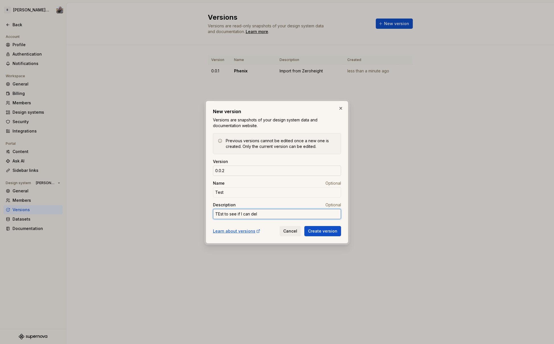
type textarea "TEst to see if I can dele"
type textarea "*"
type textarea "TEst to see if I can delet"
type textarea "*"
type textarea "TEst to see if I can delete"
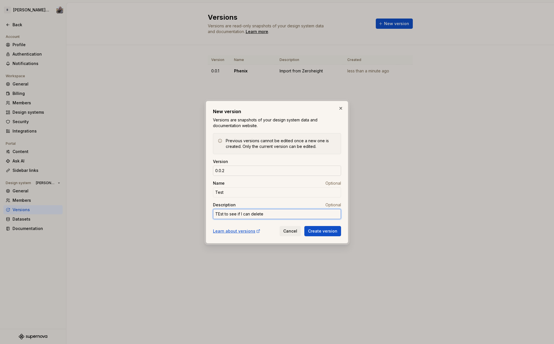
type textarea "*"
type textarea "TEst to see if I can delete"
type textarea "*"
type textarea "TEst to see if I can delete o"
type textarea "*"
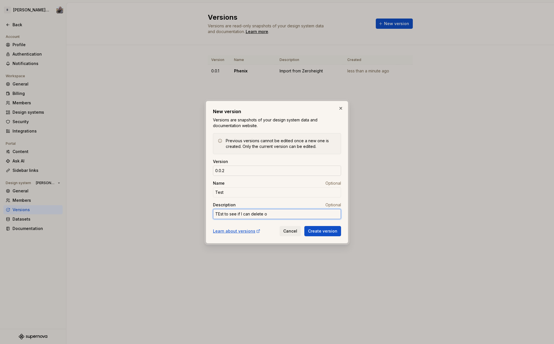
type textarea "TEst to see if I can delete or"
type textarea "*"
type textarea "TEst to see if I can delete or"
type textarea "*"
type textarea "TEst to see if I can delete or r"
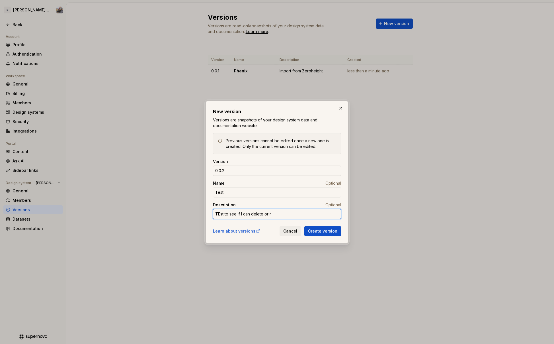
type textarea "*"
type textarea "TEst to see if I can delete or re"
type textarea "*"
type textarea "TEst to see if I can delete or rev"
type textarea "*"
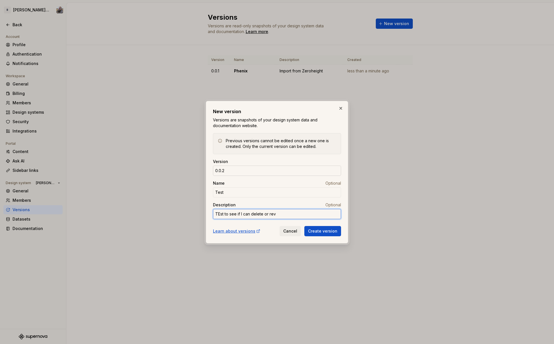
type textarea "TEst to see if I can delete or reve"
type textarea "*"
type textarea "TEst to see if I can delete or rever"
type textarea "*"
type textarea "TEst to see if I can delete or revert"
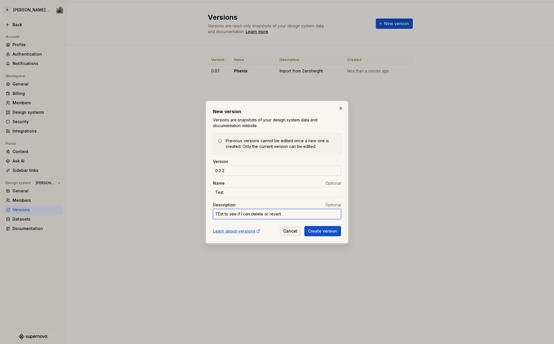
type textarea "*"
type textarea "TEst to see if I can delete or revert"
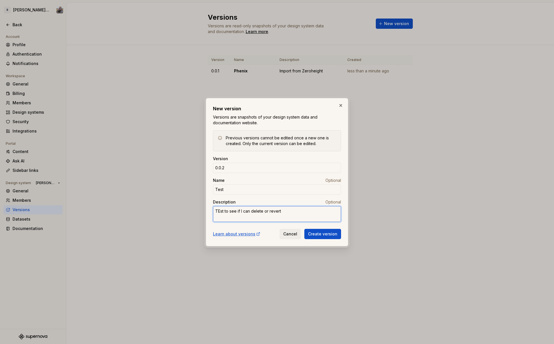
click at [219, 210] on textarea "TEst to see if I can delete or revert" at bounding box center [277, 214] width 128 height 16
type textarea "*"
type textarea "Tst to see if I can delete or revert"
type textarea "*"
type textarea "Test to see if I can delete or revert"
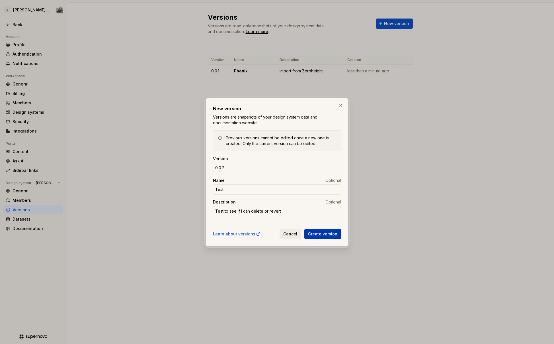
click at [321, 231] on span "Create version" at bounding box center [322, 234] width 29 height 6
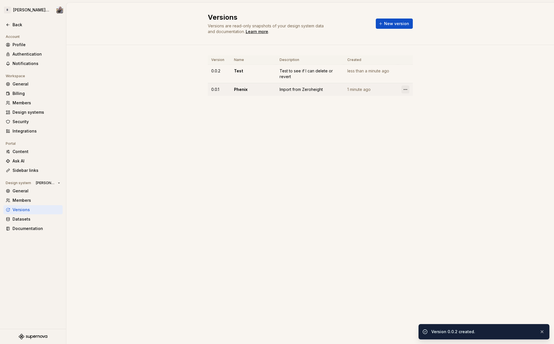
click at [405, 87] on html "R Norma: Zeroheight import Back Account Profile Authentication Notifications Wo…" at bounding box center [277, 172] width 554 height 344
click at [405, 73] on html "R Norma: Zeroheight import Back Account Profile Authentication Notifications Wo…" at bounding box center [277, 172] width 554 height 344
click at [405, 68] on html "R Norma: Zeroheight import Back Account Profile Authentication Notifications Wo…" at bounding box center [277, 172] width 554 height 344
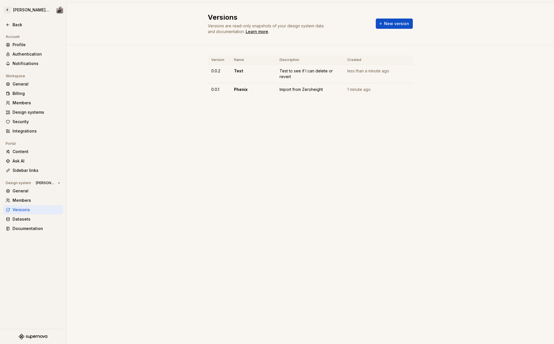
click at [392, 26] on html "R Norma: Zeroheight import Back Account Profile Authentication Notifications Wo…" at bounding box center [277, 172] width 554 height 344
click at [386, 26] on span "New version" at bounding box center [396, 24] width 25 height 6
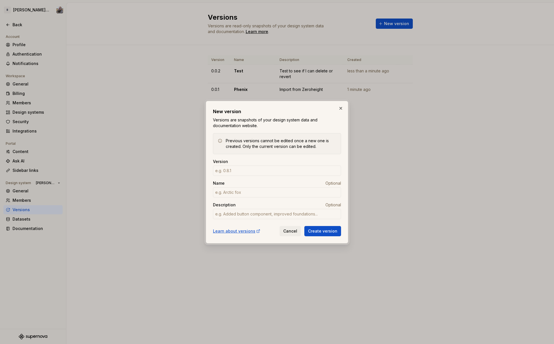
type textarea "*"
type input "0.0.3"
type textarea "*"
type input "Delete"
click at [324, 228] on span "Create version" at bounding box center [322, 231] width 29 height 6
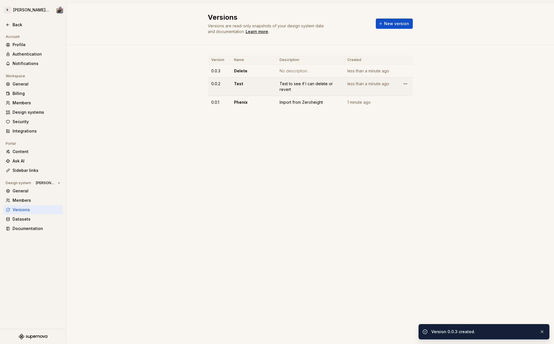
click at [325, 93] on td "Test to see if I can delete or revert" at bounding box center [310, 86] width 68 height 19
click at [291, 69] on div "No description." at bounding box center [309, 71] width 61 height 6
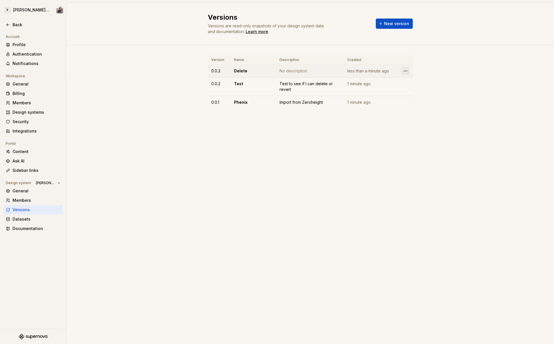
click at [407, 72] on html "R Norma: Zeroheight import Back Account Profile Authentication Notifications Wo…" at bounding box center [277, 172] width 554 height 344
click at [356, 74] on html "R Norma: Zeroheight import Back Account Profile Authentication Notifications Wo…" at bounding box center [277, 172] width 554 height 344
click at [368, 87] on td "1 minute ago" at bounding box center [371, 86] width 54 height 19
click at [401, 84] on html "R Norma: Zeroheight import Back Account Profile Authentication Notifications Wo…" at bounding box center [277, 172] width 554 height 344
click at [404, 84] on html "R Norma: Zeroheight import Back Account Profile Authentication Notifications Wo…" at bounding box center [277, 172] width 554 height 344
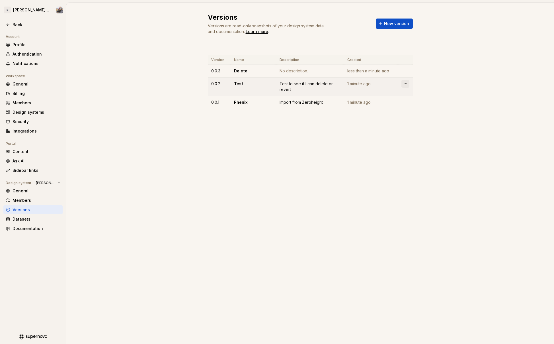
click at [404, 84] on html "R Norma: Zeroheight import Back Account Profile Authentication Notifications Wo…" at bounding box center [277, 172] width 554 height 344
click at [411, 91] on div "Edit details" at bounding box center [427, 94] width 48 height 9
type textarea "*"
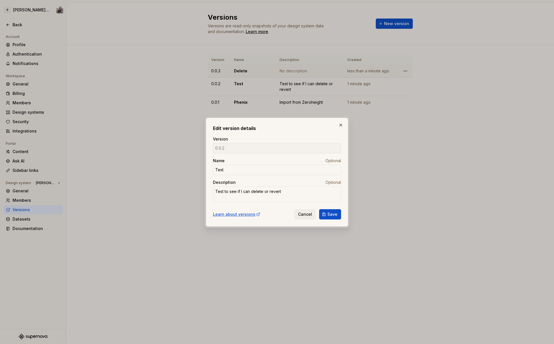
type textarea "*"
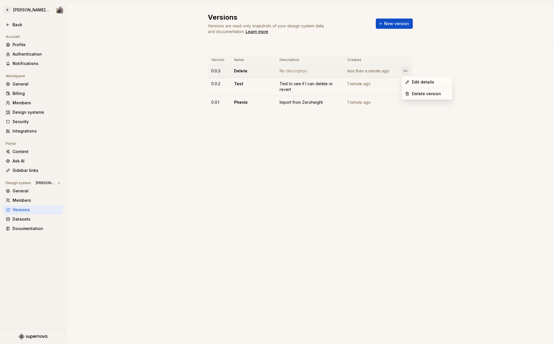
click at [402, 69] on html "R Norma: Zeroheight import Back Account Profile Authentication Notifications Wo…" at bounding box center [277, 172] width 554 height 344
click at [415, 92] on div "Delete version" at bounding box center [430, 94] width 37 height 6
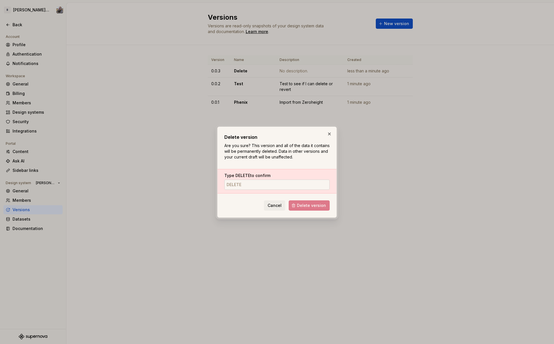
click at [282, 185] on input "Type DELETE to confirm" at bounding box center [276, 184] width 105 height 10
type input "DELETE"
click at [317, 206] on span "Delete version" at bounding box center [311, 205] width 29 height 6
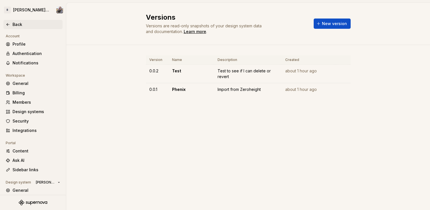
click at [22, 22] on div "Back" at bounding box center [37, 25] width 48 height 6
click at [38, 5] on html "R [PERSON_NAME]: Zeroheight import Back Account Profile Authentication Notifica…" at bounding box center [215, 105] width 430 height 210
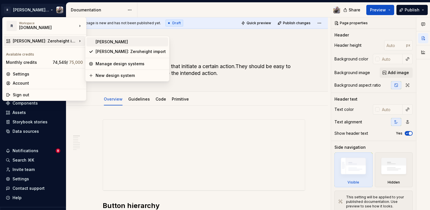
click at [115, 43] on div "[PERSON_NAME]" at bounding box center [131, 42] width 70 height 6
type textarea "*"
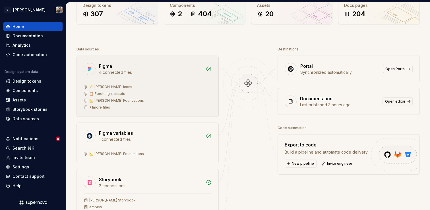
scroll to position [35, 0]
click at [175, 104] on div "🪄 [PERSON_NAME] Icons 📋 Zeroheight assets 📐 [PERSON_NAME] Foundations + 1 more …" at bounding box center [148, 97] width 128 height 25
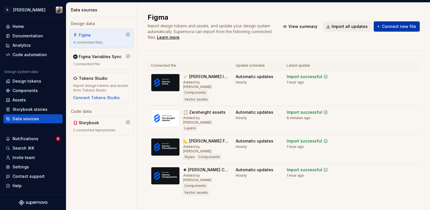
click at [400, 25] on span "Connect new file" at bounding box center [399, 27] width 34 height 6
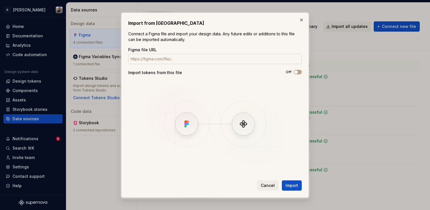
click at [222, 57] on input "Figma file URL" at bounding box center [215, 59] width 174 height 10
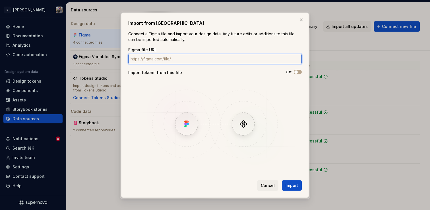
paste input "[URL][DOMAIN_NAME]"
type input "[URL][DOMAIN_NAME]"
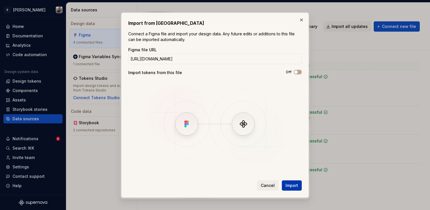
scroll to position [0, 0]
click at [286, 181] on button "Import" at bounding box center [292, 185] width 20 height 10
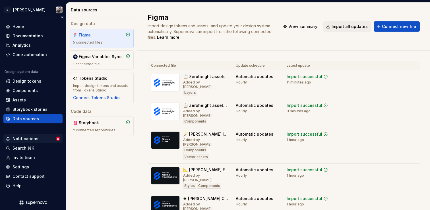
click at [49, 140] on div "Notifications" at bounding box center [31, 139] width 50 height 6
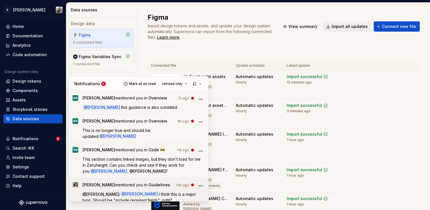
click at [166, 192] on span "I think this is a major typo. Should be "include required fields", right?" at bounding box center [140, 197] width 115 height 11
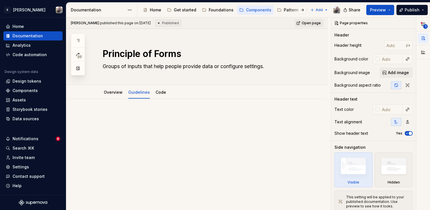
type textarea "*"
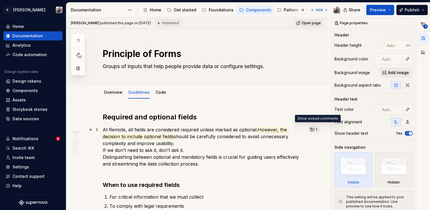
click at [317, 130] on button "1" at bounding box center [314, 130] width 11 height 8
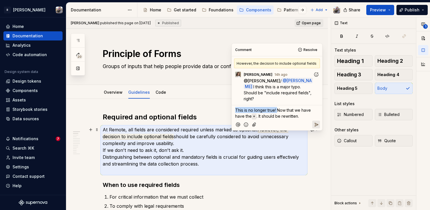
drag, startPoint x: 278, startPoint y: 102, endPoint x: 233, endPoint y: 103, distance: 45.0
click at [233, 103] on div "Comment Resolve However, the decision to include optional fields SP [PERSON_NAM…" at bounding box center [277, 87] width 91 height 87
click at [273, 119] on div at bounding box center [277, 125] width 86 height 12
click at [270, 111] on p "Now that we have have the * . It should be rewritten." at bounding box center [277, 113] width 84 height 12
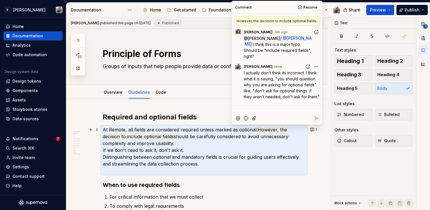
scroll to position [11, 0]
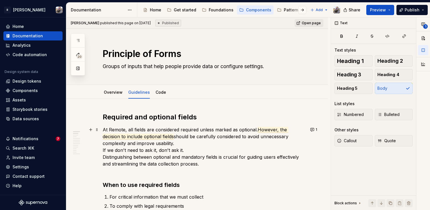
click at [206, 151] on p "At Remote, all fields are considered required unless marked as optional. Howeve…" at bounding box center [204, 150] width 203 height 48
drag, startPoint x: 154, startPoint y: 157, endPoint x: 182, endPoint y: 156, distance: 27.9
click at [182, 156] on p "At Remote, all fields are considered required unless marked as optional. Howeve…" at bounding box center [204, 150] width 203 height 48
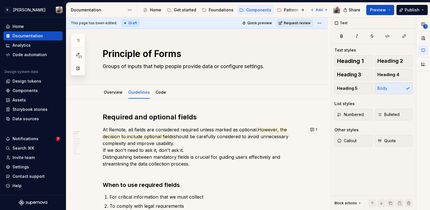
type textarea "*"
click at [148, 157] on p "At Remote, all fields are considered required unless marked as optional. Howeve…" at bounding box center [204, 150] width 203 height 48
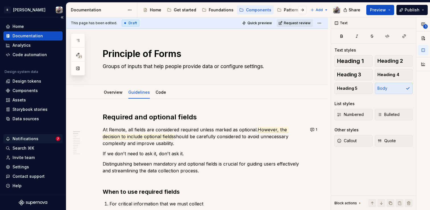
click at [41, 138] on div "Notifications" at bounding box center [31, 139] width 50 height 6
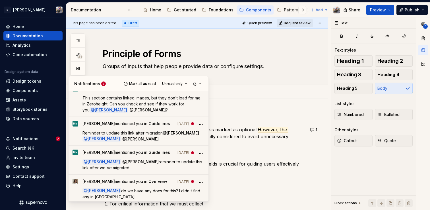
scroll to position [86, 0]
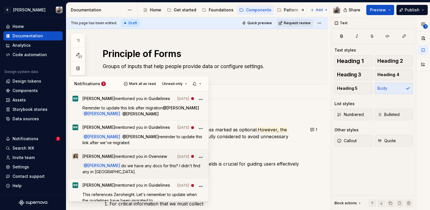
click at [167, 153] on span "[PERSON_NAME] mentioned you in Overview" at bounding box center [125, 157] width 85 height 8
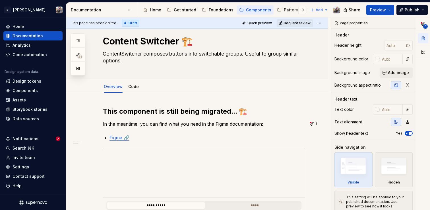
scroll to position [12, 0]
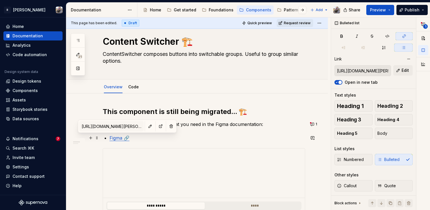
click at [119, 139] on link "Figma 🔗" at bounding box center [120, 138] width 20 height 6
click at [157, 126] on button "button" at bounding box center [161, 126] width 8 height 8
click at [164, 42] on textarea "Content Switcher 🏗️" at bounding box center [203, 42] width 203 height 14
click at [55, 141] on div "Notifications 7" at bounding box center [32, 138] width 59 height 9
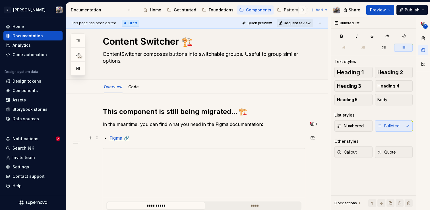
click at [213, 141] on html "R [PERSON_NAME] Home Documentation Analytics Code automation Design system data…" at bounding box center [215, 105] width 430 height 210
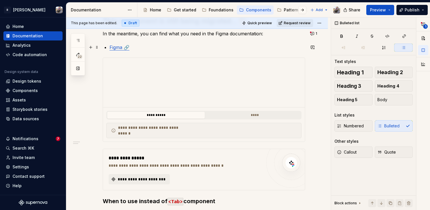
scroll to position [99, 0]
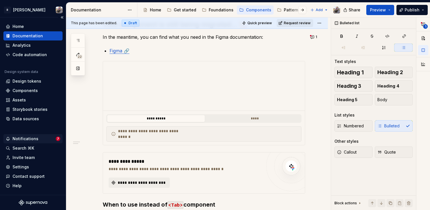
click at [54, 141] on div "Notifications" at bounding box center [31, 139] width 50 height 6
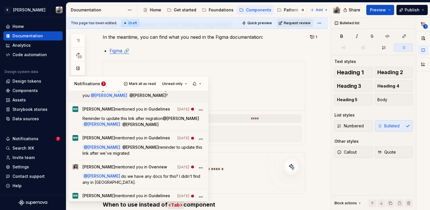
scroll to position [86, 0]
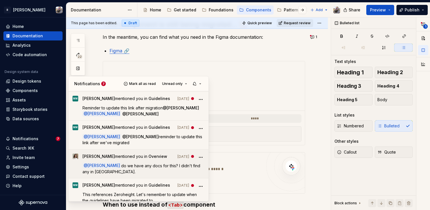
click at [117, 163] on span "do we have any docs for this? I didn't find any in [GEOGRAPHIC_DATA]." at bounding box center [142, 168] width 119 height 11
type textarea "*"
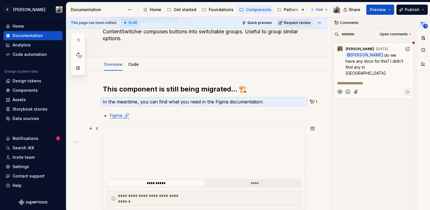
scroll to position [31, 0]
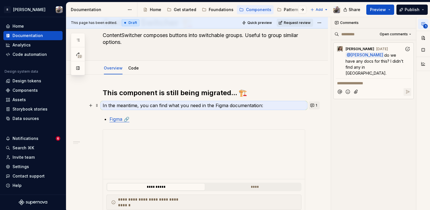
click at [315, 104] on button "1" at bounding box center [314, 105] width 11 height 8
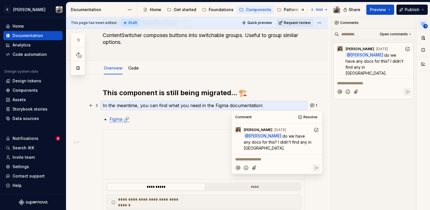
click at [275, 156] on p "**********" at bounding box center [277, 159] width 84 height 6
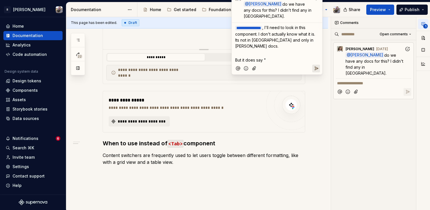
scroll to position [163, 0]
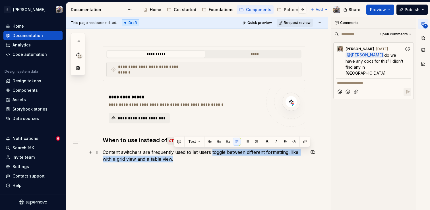
drag, startPoint x: 211, startPoint y: 150, endPoint x: 174, endPoint y: 159, distance: 38.6
click at [174, 159] on p "Content switchers are frequently used to let users toggle between different for…" at bounding box center [204, 156] width 203 height 14
copy p "toggle between different formatting, like with a grid view and a table view."
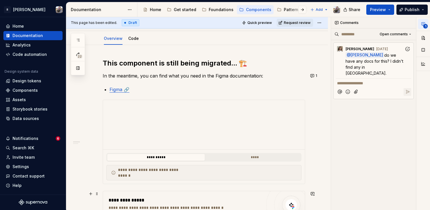
scroll to position [52, 0]
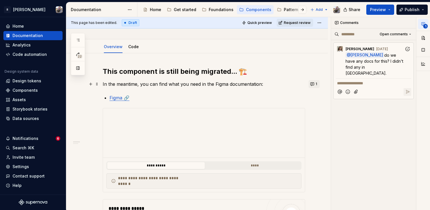
click at [316, 85] on button "1" at bounding box center [314, 84] width 11 height 8
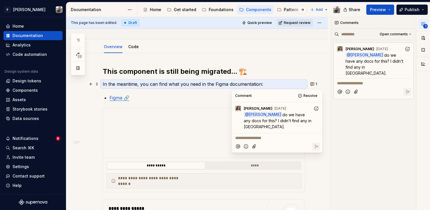
click at [277, 135] on p "**********" at bounding box center [277, 138] width 84 height 6
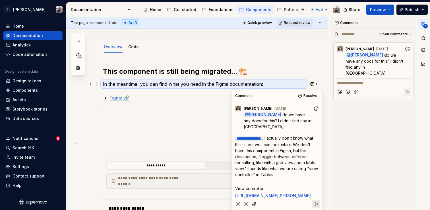
click at [277, 170] on p "**********" at bounding box center [277, 156] width 84 height 42
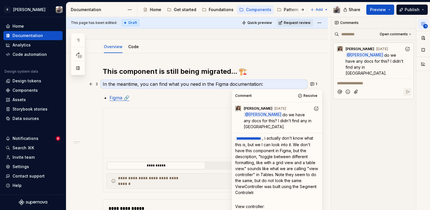
click at [250, 186] on span ", i actually don't know what this is, but we I can look into it. We don't have …" at bounding box center [277, 164] width 84 height 59
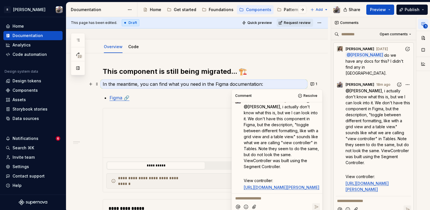
type textarea "*"
